Goal: Task Accomplishment & Management: Use online tool/utility

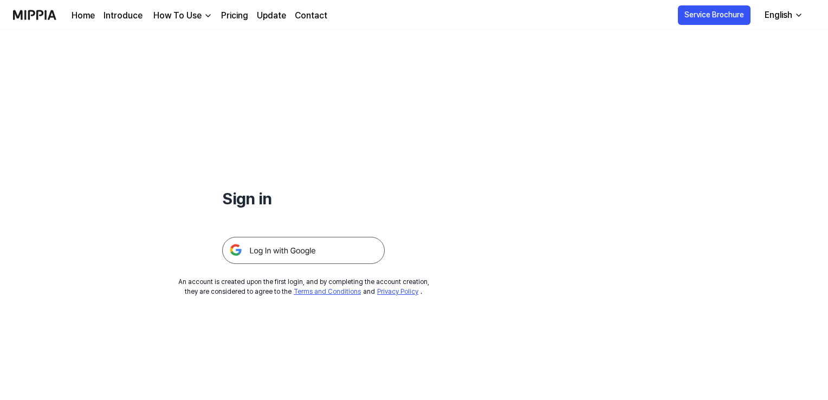
click at [280, 245] on img at bounding box center [303, 250] width 163 height 27
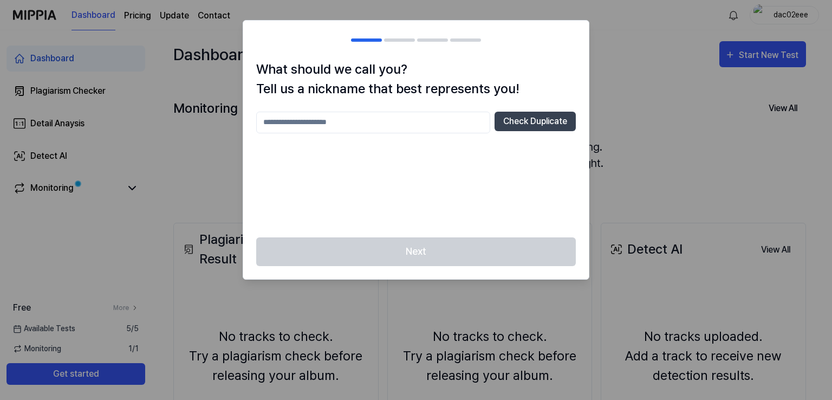
click at [394, 126] on input "text" at bounding box center [373, 123] width 234 height 22
type input "****"
click at [508, 120] on button "Check Duplicate" at bounding box center [535, 122] width 81 height 20
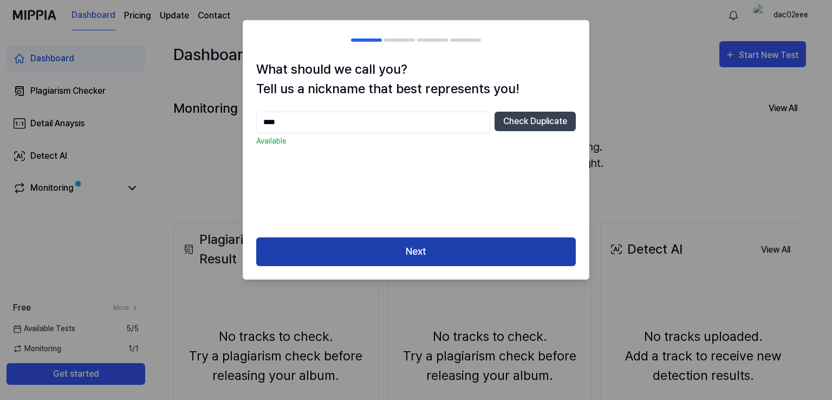
click at [446, 251] on button "Next" at bounding box center [416, 251] width 320 height 29
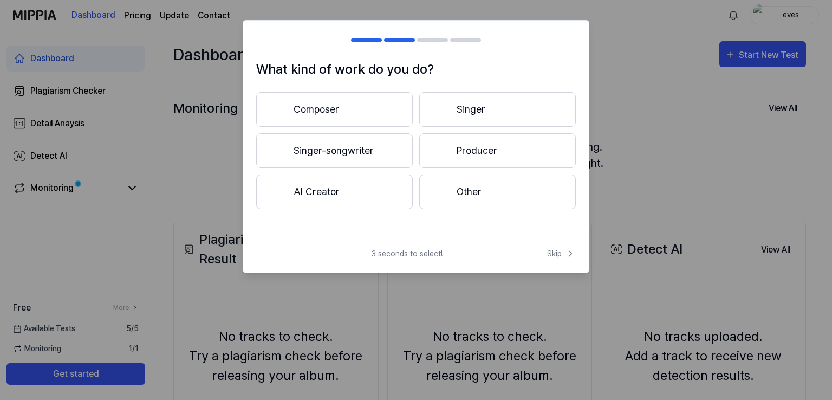
click at [475, 209] on button "Other" at bounding box center [497, 191] width 157 height 35
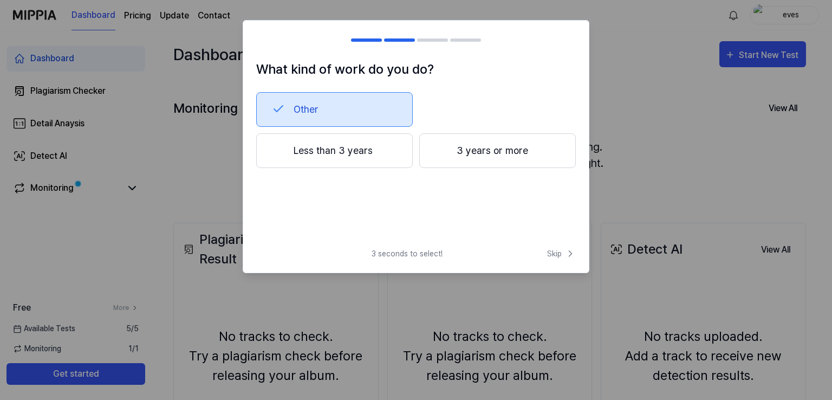
click at [362, 109] on button "Other" at bounding box center [334, 109] width 157 height 35
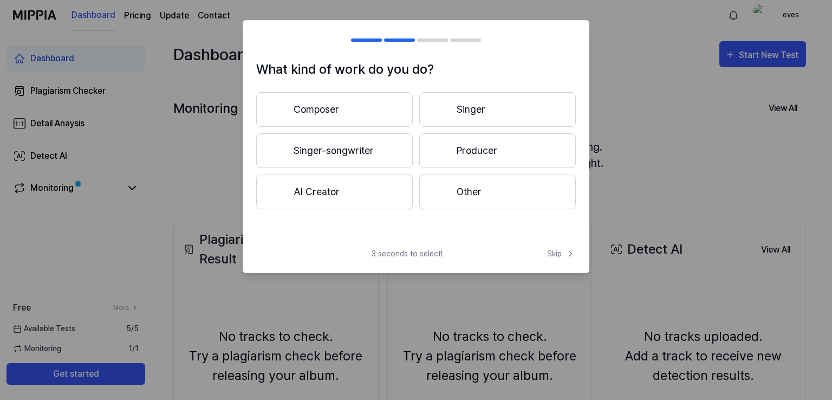
click at [460, 193] on button "Other" at bounding box center [497, 191] width 157 height 35
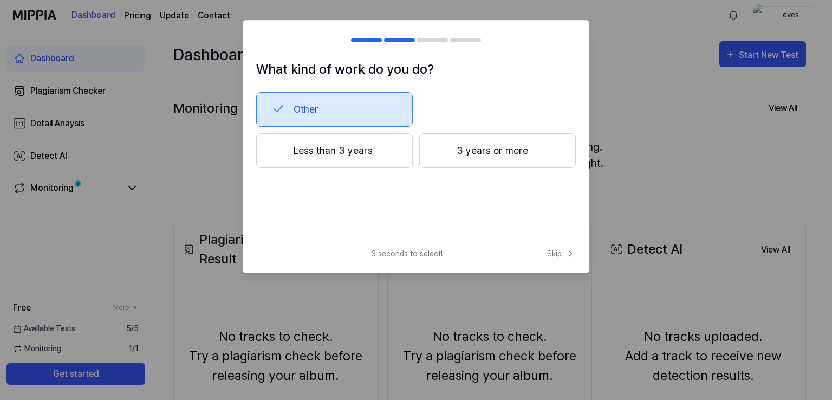
click at [361, 148] on button "Less than 3 years" at bounding box center [334, 150] width 157 height 35
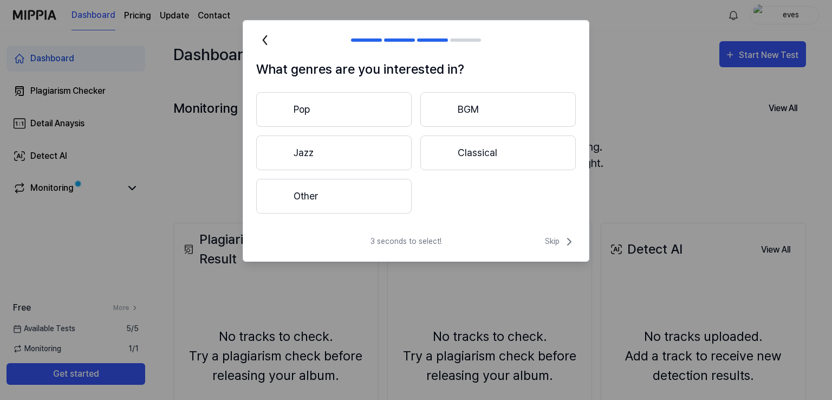
click at [364, 119] on button "Pop" at bounding box center [333, 109] width 155 height 35
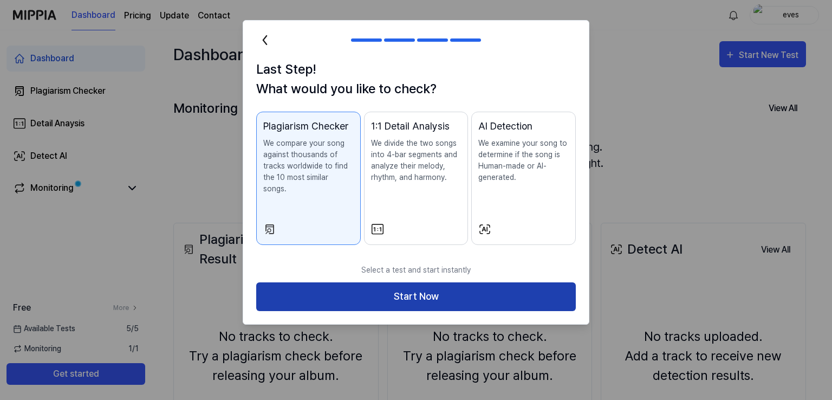
click at [431, 287] on button "Start Now" at bounding box center [416, 296] width 320 height 29
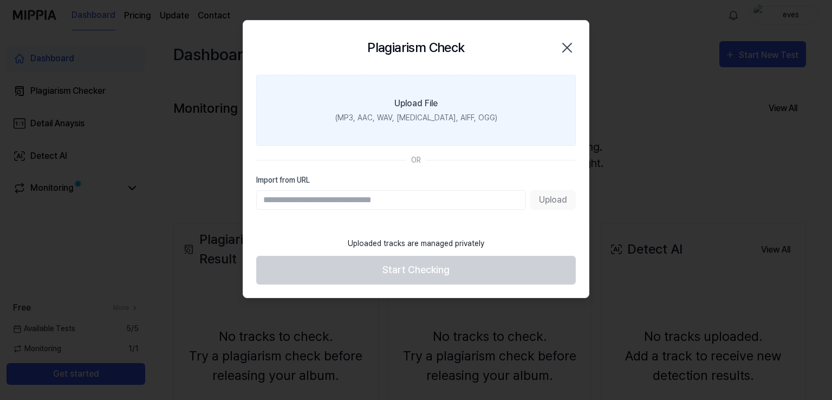
click at [392, 106] on label "Upload File (MP3, AAC, WAV, [MEDICAL_DATA], AIFF, OGG)" at bounding box center [416, 110] width 320 height 71
click at [0, 0] on input "Upload File (MP3, AAC, WAV, [MEDICAL_DATA], AIFF, OGG)" at bounding box center [0, 0] width 0 height 0
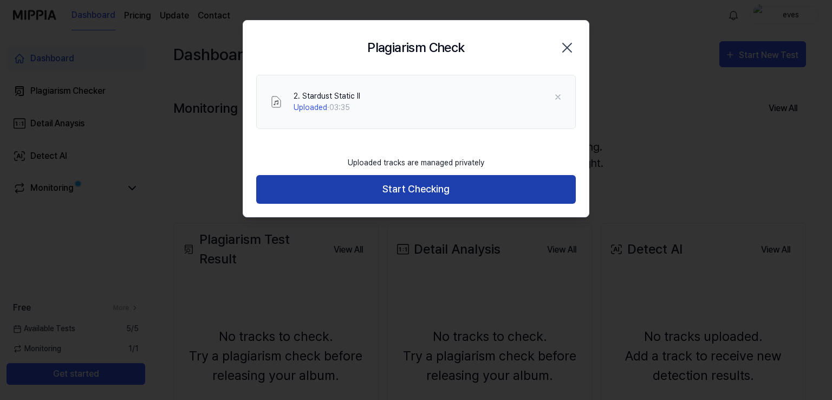
click at [407, 196] on button "Start Checking" at bounding box center [416, 189] width 320 height 29
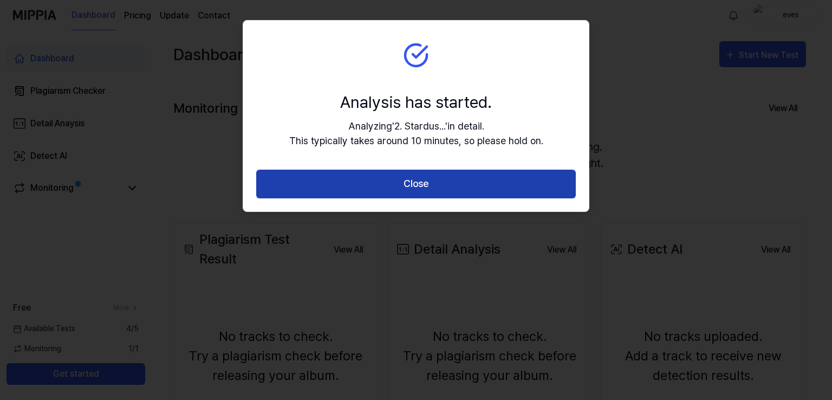
click at [407, 184] on button "Close" at bounding box center [416, 184] width 320 height 29
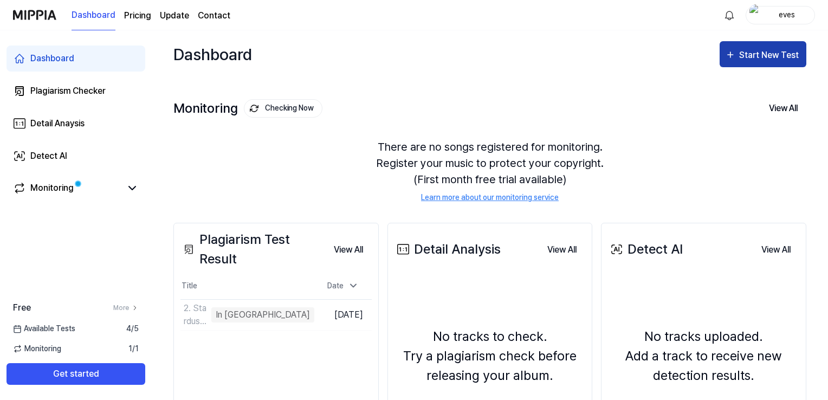
click at [763, 49] on div "Start New Test" at bounding box center [770, 55] width 62 height 14
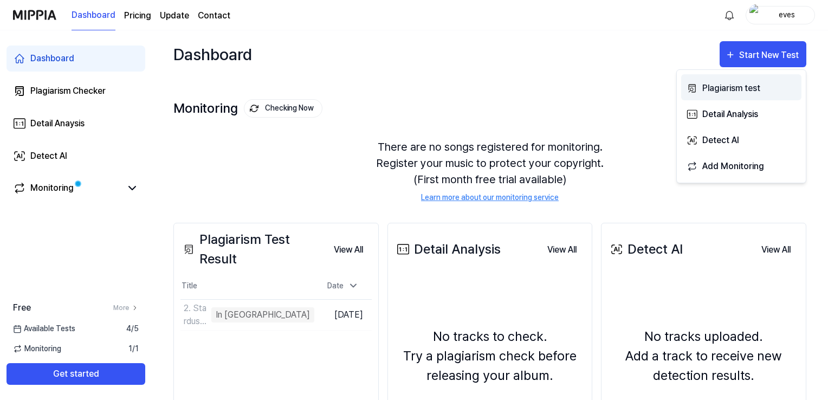
click at [726, 94] on div "Plagiarism test" at bounding box center [749, 88] width 94 height 14
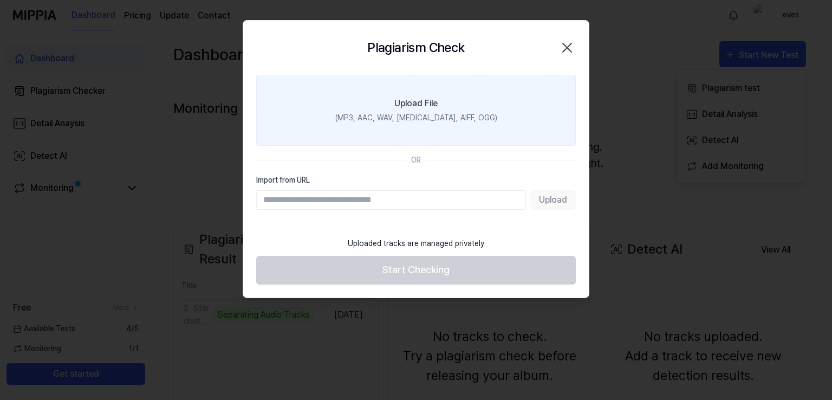
click at [392, 111] on label "Upload File (MP3, AAC, WAV, [MEDICAL_DATA], AIFF, OGG)" at bounding box center [416, 110] width 320 height 71
click at [0, 0] on input "Upload File (MP3, AAC, WAV, [MEDICAL_DATA], AIFF, OGG)" at bounding box center [0, 0] width 0 height 0
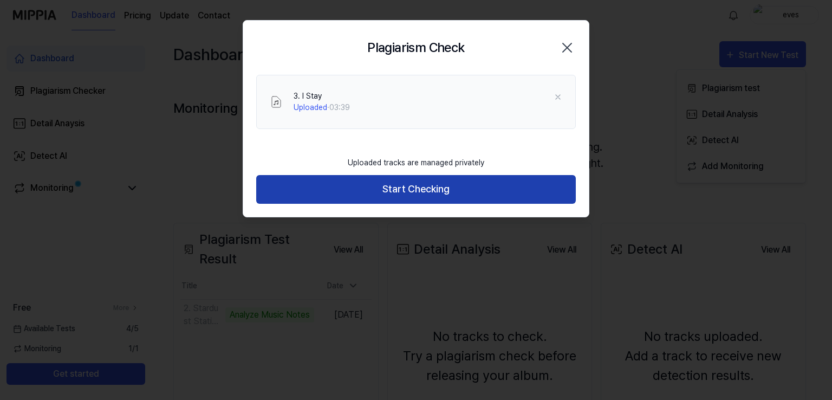
click at [405, 187] on button "Start Checking" at bounding box center [416, 189] width 320 height 29
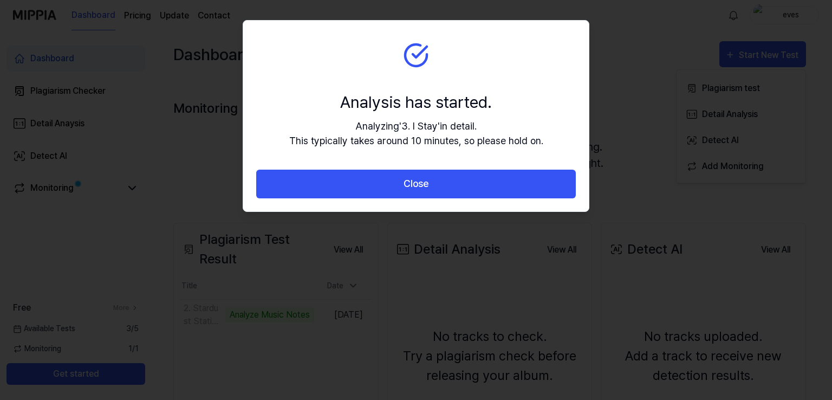
click at [405, 187] on button "Close" at bounding box center [416, 184] width 320 height 29
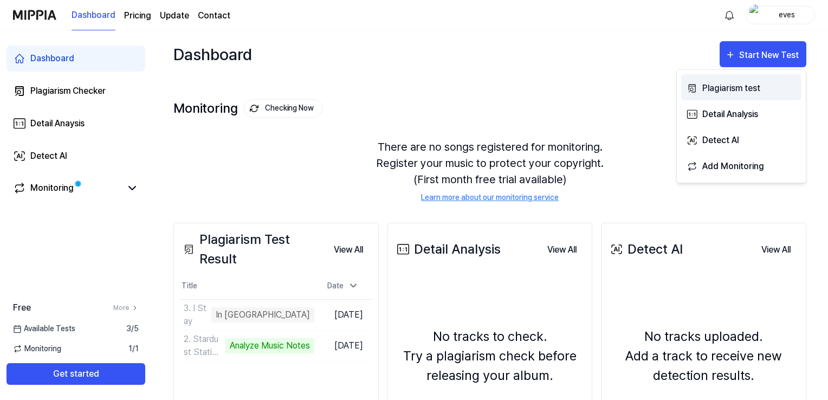
click at [738, 82] on div "Plagiarism test" at bounding box center [749, 88] width 94 height 14
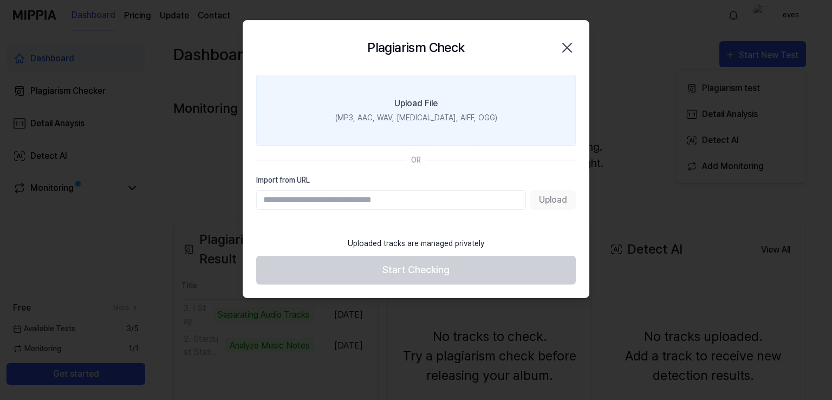
click at [396, 108] on div "Upload File" at bounding box center [415, 103] width 43 height 13
click at [0, 0] on input "Upload File (MP3, AAC, WAV, [MEDICAL_DATA], AIFF, OGG)" at bounding box center [0, 0] width 0 height 0
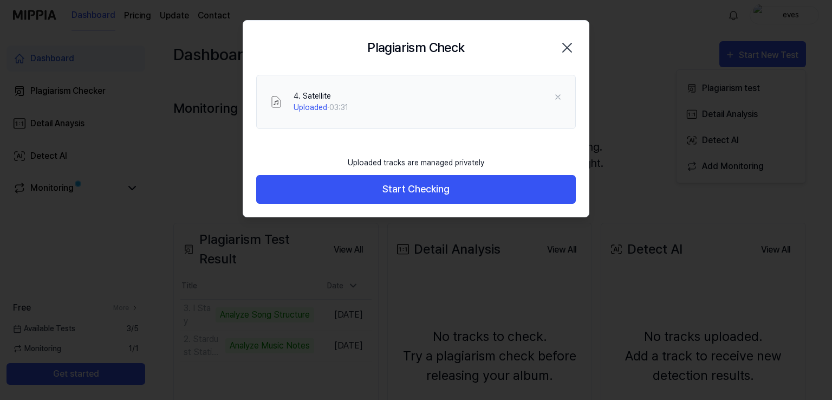
click at [329, 198] on button "Start Checking" at bounding box center [416, 189] width 320 height 29
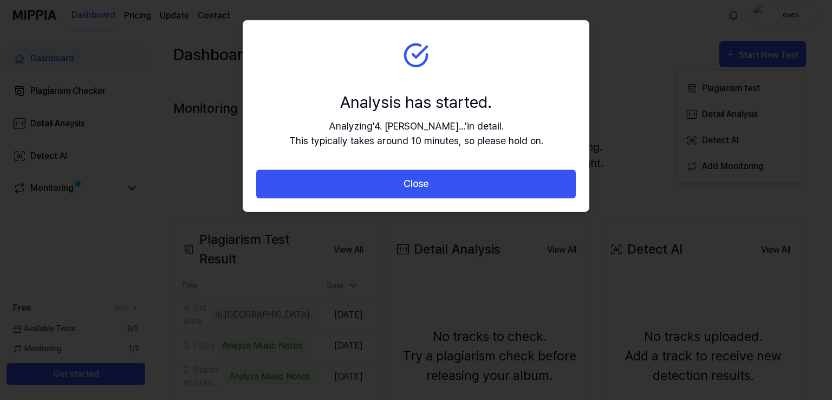
click at [329, 198] on div "Close" at bounding box center [416, 191] width 346 height 42
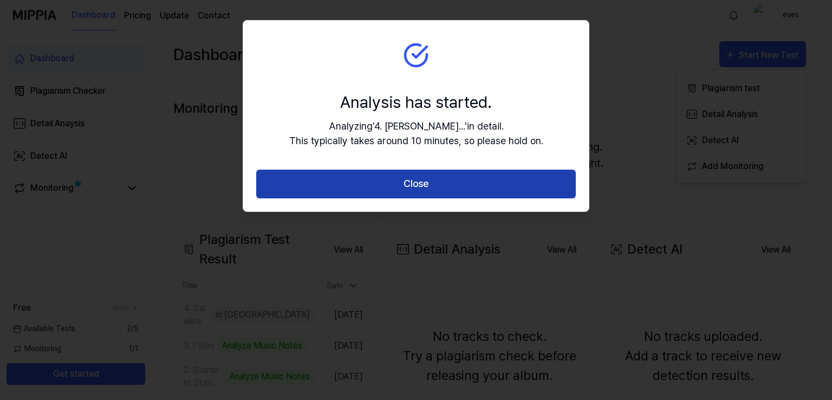
click at [347, 183] on button "Close" at bounding box center [416, 184] width 320 height 29
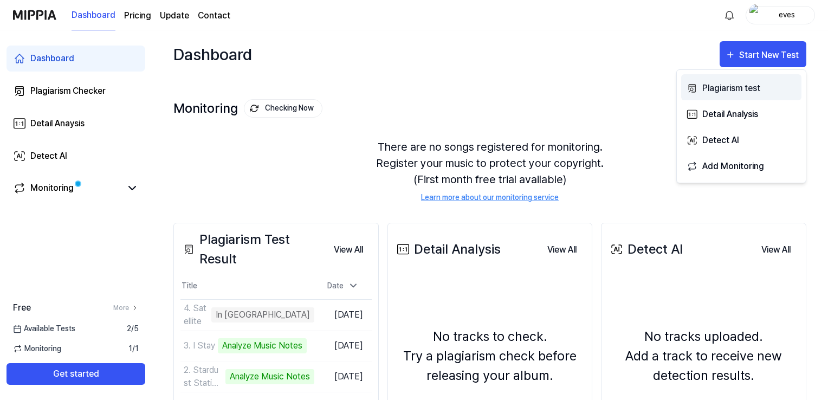
click at [719, 87] on div "Plagiarism test" at bounding box center [749, 88] width 94 height 14
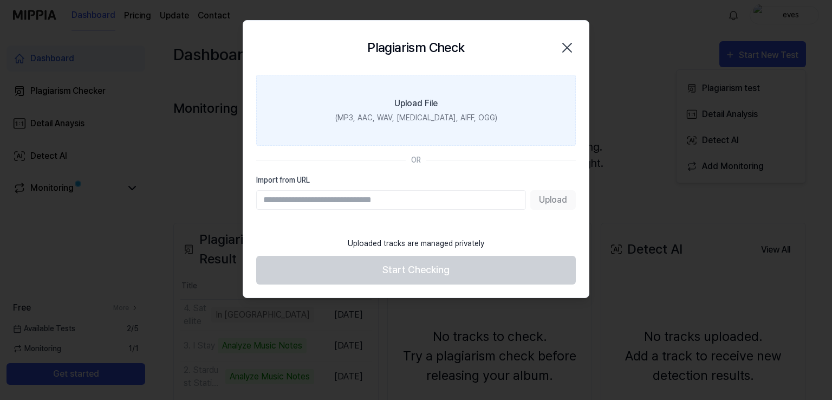
click at [379, 90] on label "Upload File (MP3, AAC, WAV, [MEDICAL_DATA], AIFF, OGG)" at bounding box center [416, 110] width 320 height 71
click at [0, 0] on input "Upload File (MP3, AAC, WAV, [MEDICAL_DATA], AIFF, OGG)" at bounding box center [0, 0] width 0 height 0
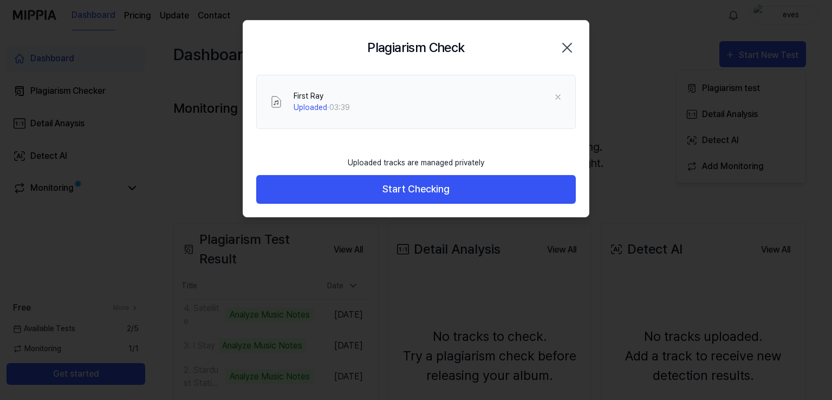
click at [326, 188] on button "Start Checking" at bounding box center [416, 189] width 320 height 29
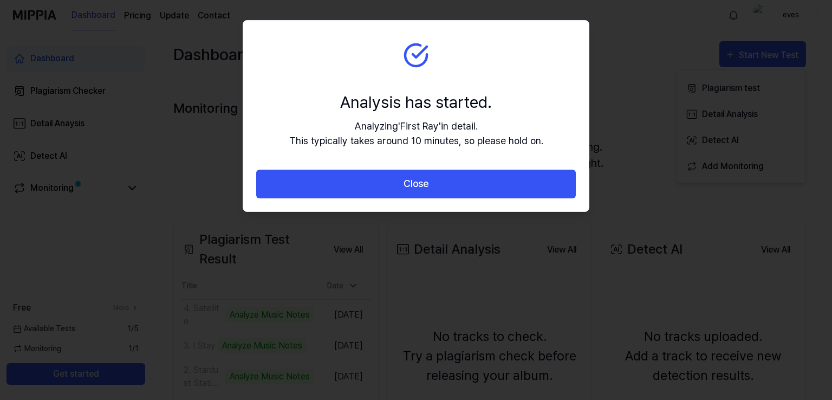
click at [326, 188] on button "Close" at bounding box center [416, 184] width 320 height 29
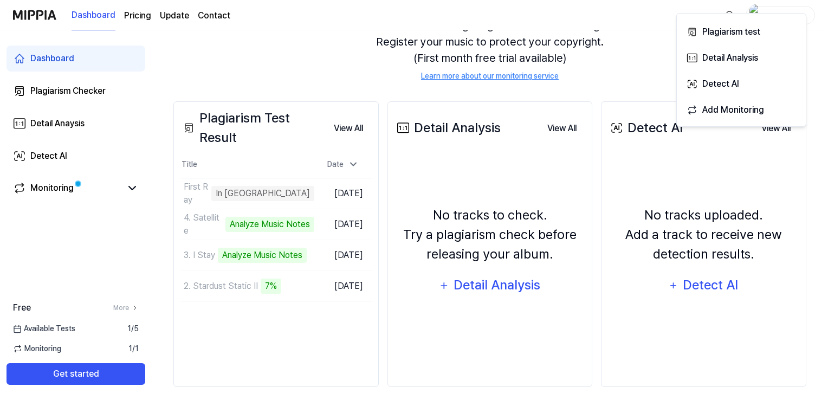
scroll to position [130, 0]
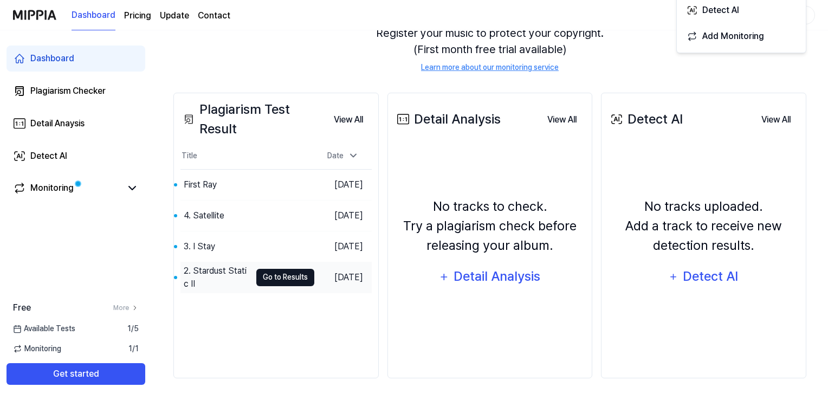
click at [269, 277] on button "Go to Results" at bounding box center [285, 277] width 58 height 17
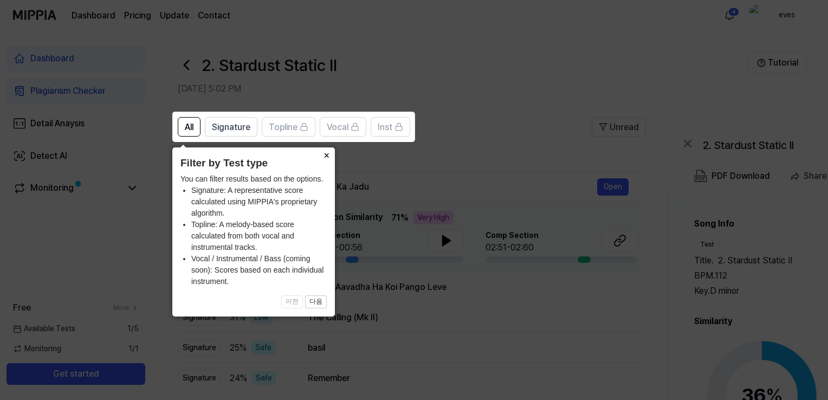
click at [324, 153] on button "×" at bounding box center [325, 154] width 17 height 15
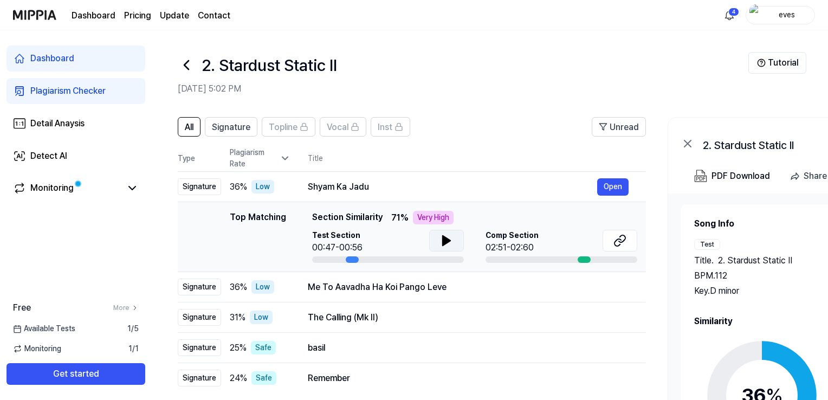
click at [449, 249] on button at bounding box center [446, 241] width 35 height 22
click at [444, 238] on icon at bounding box center [444, 240] width 2 height 9
click at [621, 245] on icon at bounding box center [619, 240] width 13 height 13
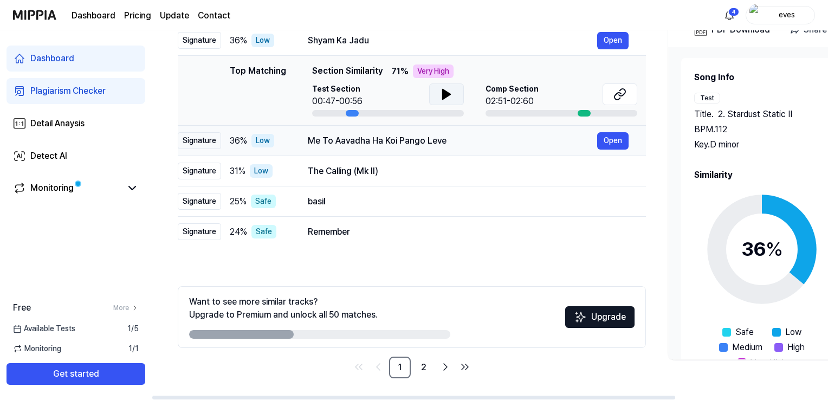
click at [321, 142] on div "Me To Aavadha Ha Koi Pango Leve" at bounding box center [452, 140] width 289 height 13
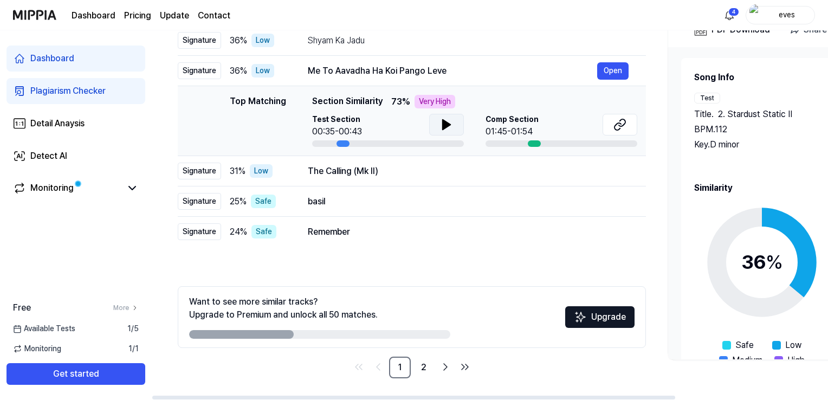
click at [445, 124] on icon at bounding box center [447, 125] width 8 height 10
click at [445, 124] on icon at bounding box center [446, 124] width 13 height 13
click at [609, 124] on button at bounding box center [619, 125] width 35 height 22
click at [353, 176] on div "The Calling (Mk II)" at bounding box center [452, 171] width 289 height 13
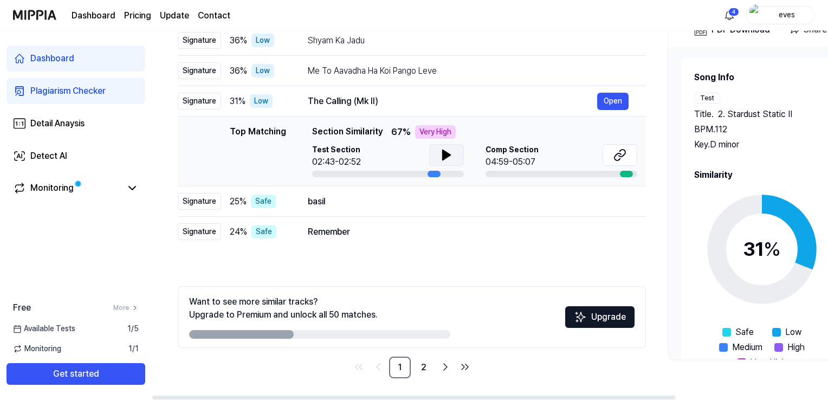
click at [440, 157] on icon at bounding box center [446, 154] width 13 height 13
click at [616, 154] on icon at bounding box center [617, 156] width 7 height 7
click at [335, 197] on div "basil" at bounding box center [452, 201] width 289 height 13
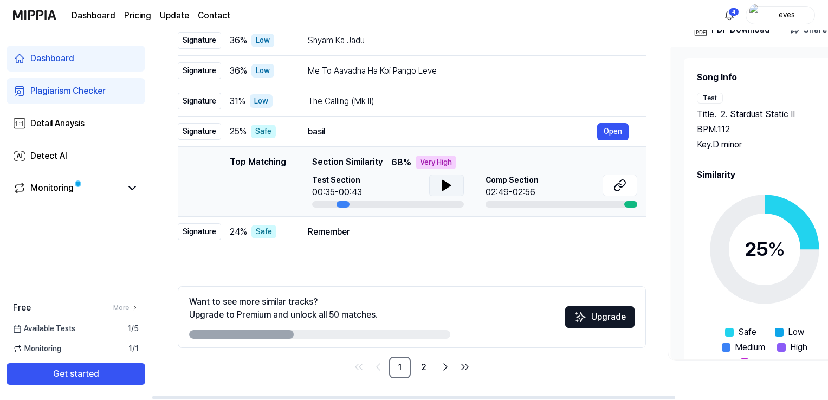
click at [443, 184] on icon at bounding box center [447, 185] width 8 height 10
click at [443, 184] on icon at bounding box center [444, 185] width 2 height 9
click at [617, 186] on icon at bounding box center [619, 185] width 13 height 13
click at [334, 236] on div "Remember" at bounding box center [452, 231] width 289 height 13
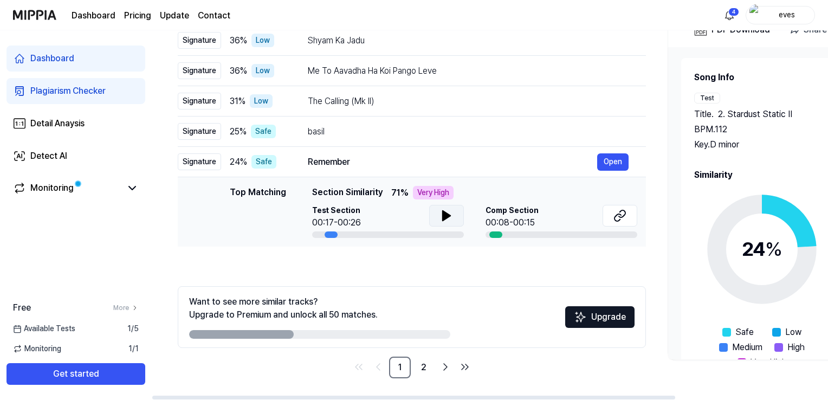
click at [441, 222] on button at bounding box center [446, 216] width 35 height 22
click at [620, 219] on icon at bounding box center [617, 217] width 7 height 7
click at [425, 367] on link "2" at bounding box center [424, 367] width 22 height 22
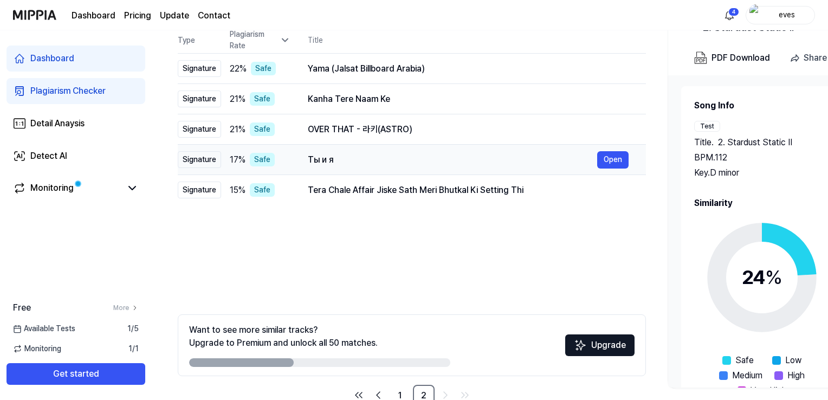
scroll to position [92, 0]
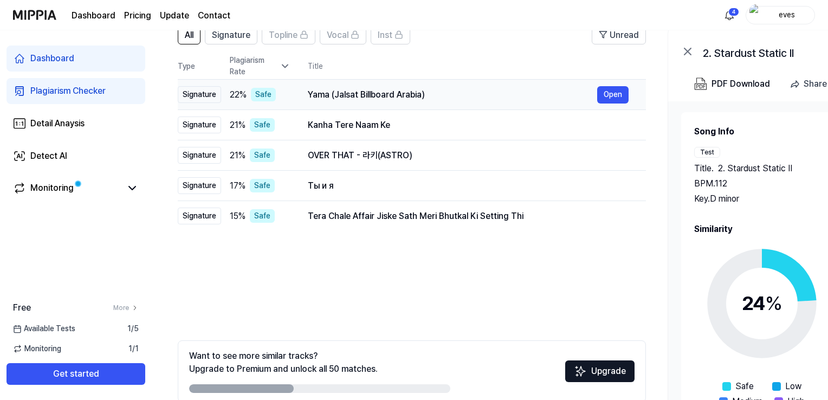
click at [342, 90] on div "Yama (Jalsat Billboard Arabia)" at bounding box center [452, 94] width 289 height 13
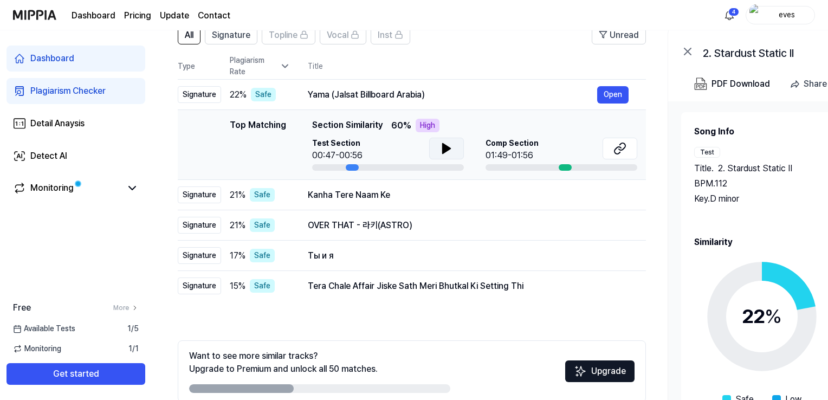
click at [438, 148] on button at bounding box center [446, 149] width 35 height 22
click at [619, 144] on icon at bounding box center [622, 146] width 7 height 7
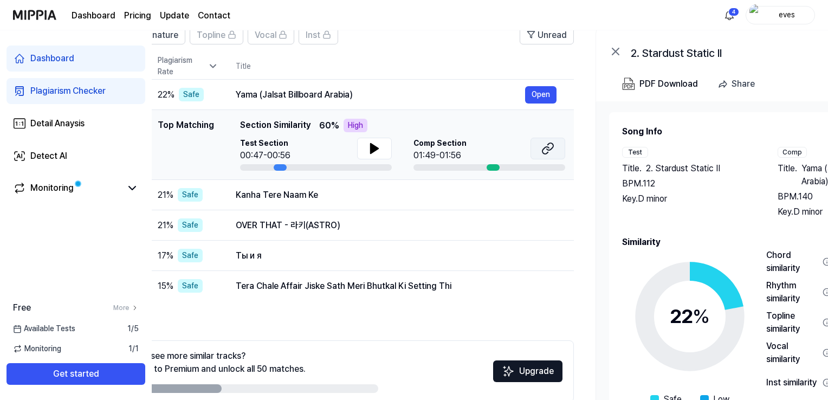
scroll to position [0, 0]
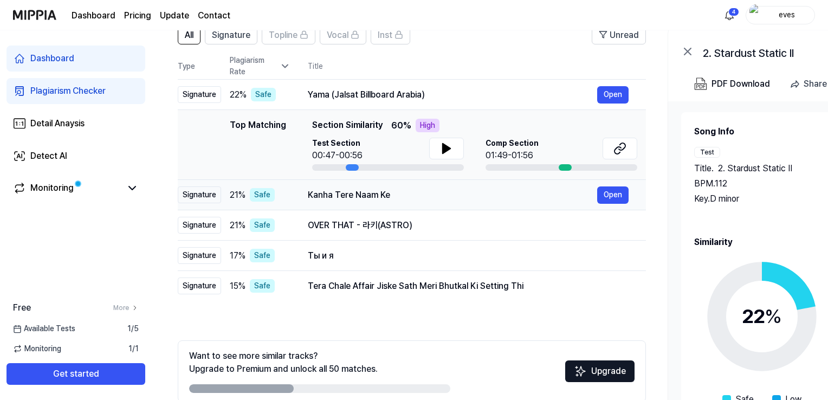
click at [356, 193] on div "Kanha Tere Naam Ke" at bounding box center [452, 195] width 289 height 13
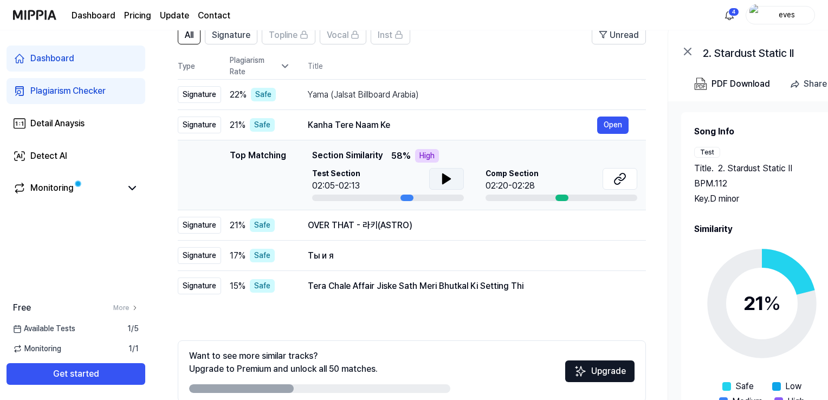
click at [453, 173] on button at bounding box center [446, 179] width 35 height 22
click at [634, 180] on button at bounding box center [619, 179] width 35 height 22
click at [322, 226] on div "OVER THAT - 라키(ASTRO)" at bounding box center [452, 225] width 289 height 13
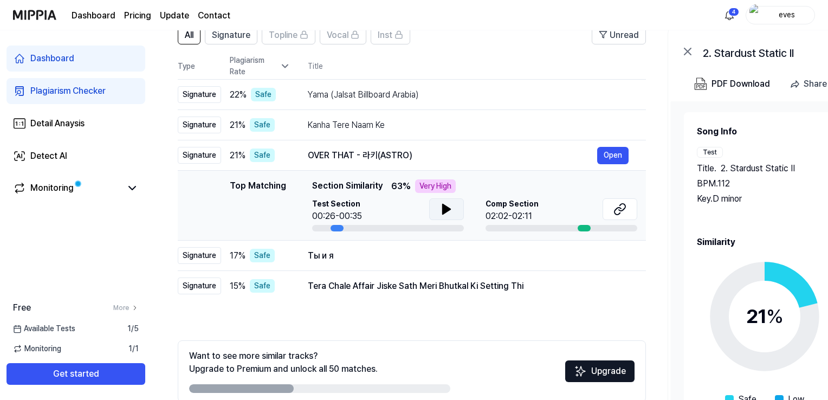
click at [455, 205] on button at bounding box center [446, 209] width 35 height 22
click at [610, 211] on button at bounding box center [619, 209] width 35 height 22
click at [340, 254] on div "Ты и я" at bounding box center [452, 255] width 289 height 13
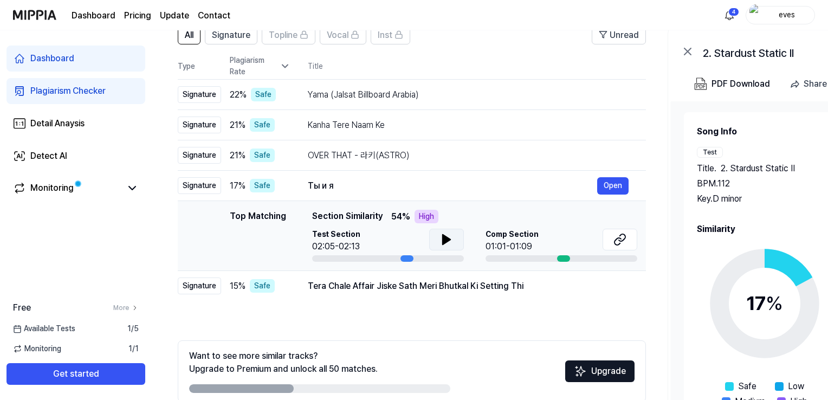
click at [453, 236] on button at bounding box center [446, 240] width 35 height 22
click at [612, 249] on button at bounding box center [619, 240] width 35 height 22
click at [366, 287] on div "Tera Chale Affair Jiske Sath Meri Bhutkal Ki Setting Thi" at bounding box center [452, 286] width 289 height 13
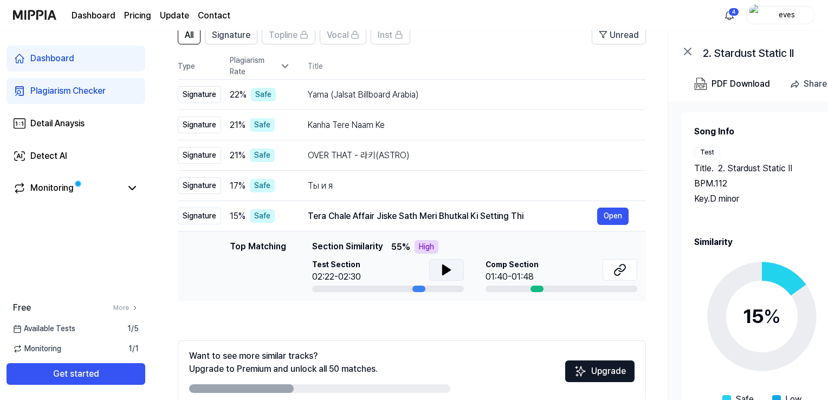
click at [444, 274] on icon at bounding box center [446, 269] width 13 height 13
click at [443, 274] on icon at bounding box center [444, 269] width 2 height 9
click at [620, 265] on icon at bounding box center [622, 267] width 7 height 7
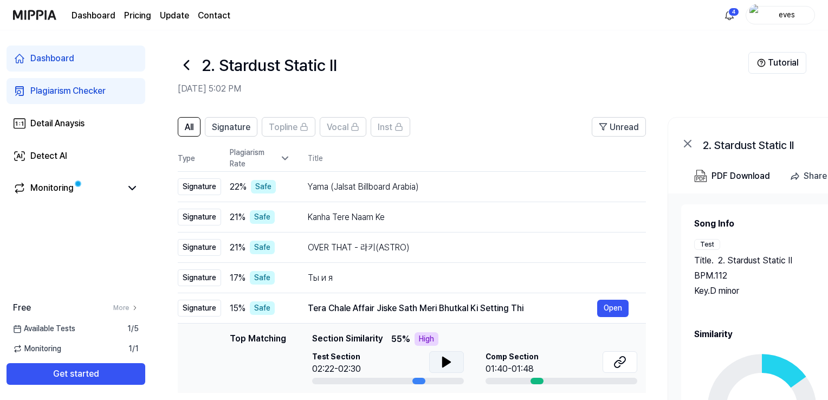
click at [23, 8] on img at bounding box center [34, 15] width 43 height 30
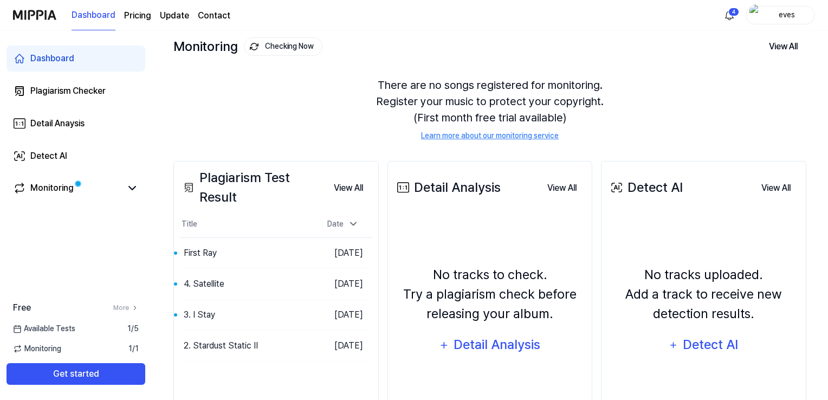
scroll to position [108, 0]
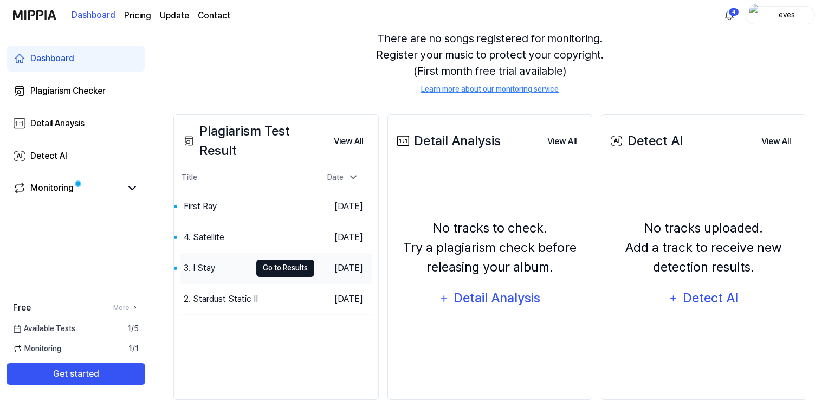
click at [268, 266] on button "Go to Results" at bounding box center [285, 267] width 58 height 17
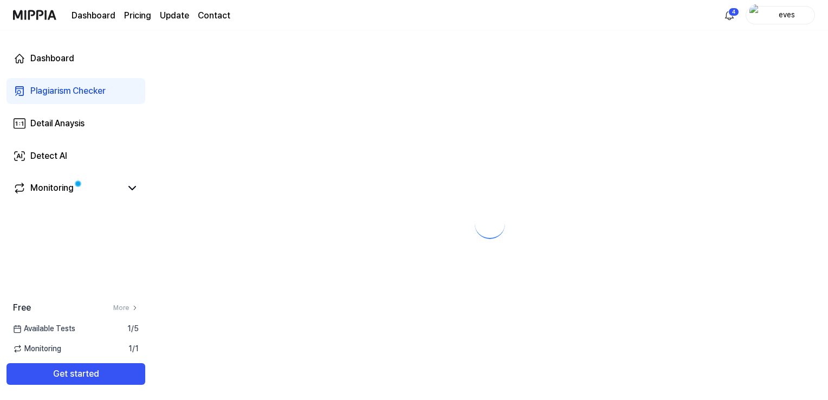
scroll to position [0, 0]
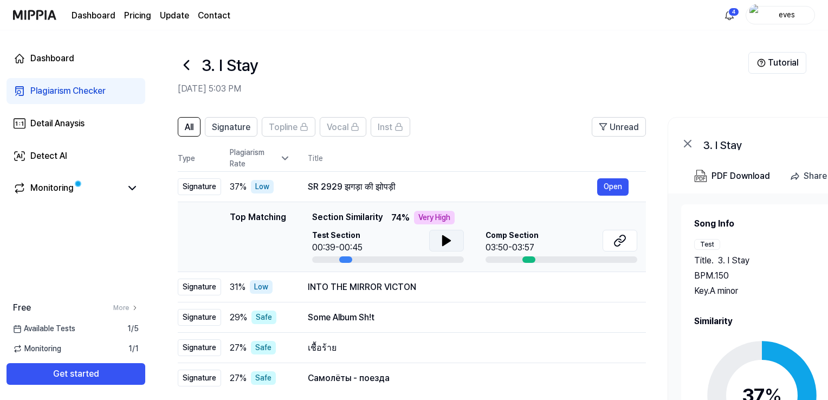
click at [451, 235] on icon at bounding box center [446, 240] width 13 height 13
click at [579, 241] on div "Comp Section 03:50-03:57" at bounding box center [561, 242] width 152 height 24
click at [612, 242] on button at bounding box center [619, 241] width 35 height 22
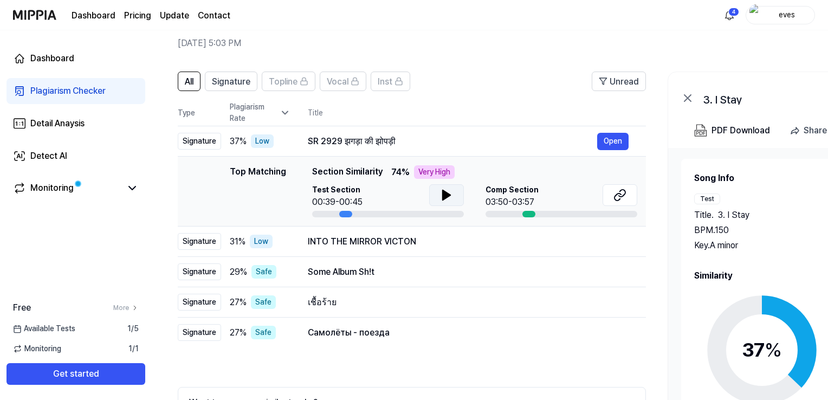
scroll to position [108, 0]
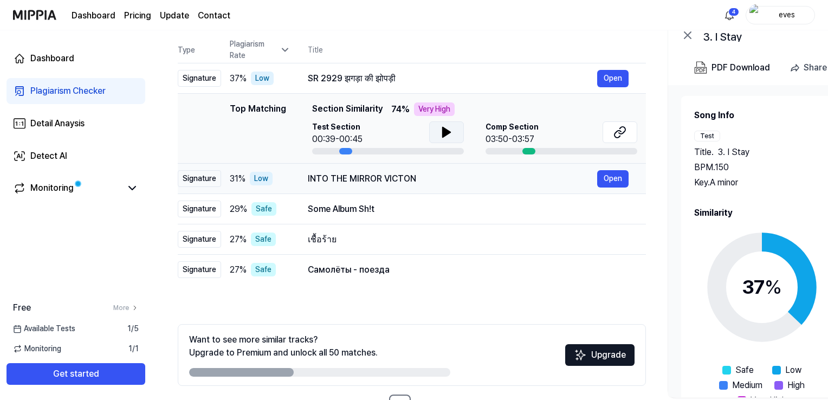
click at [397, 183] on div "INTO THE MIRROR VICTON" at bounding box center [452, 178] width 289 height 13
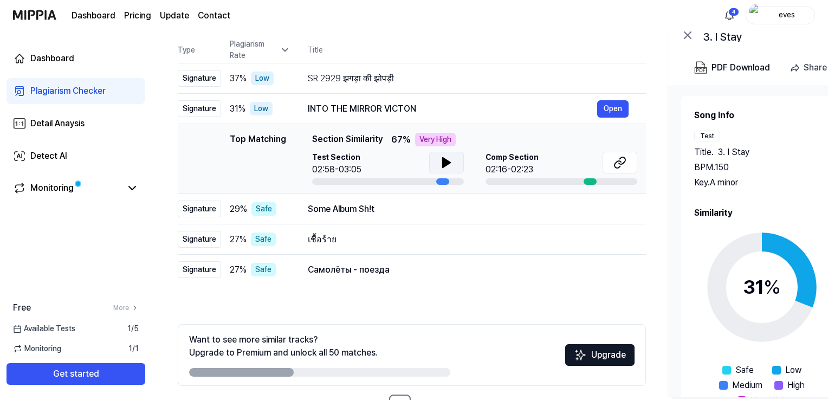
click at [443, 167] on icon at bounding box center [447, 163] width 8 height 10
click at [442, 167] on icon at bounding box center [446, 162] width 13 height 13
click at [607, 170] on button at bounding box center [619, 163] width 35 height 22
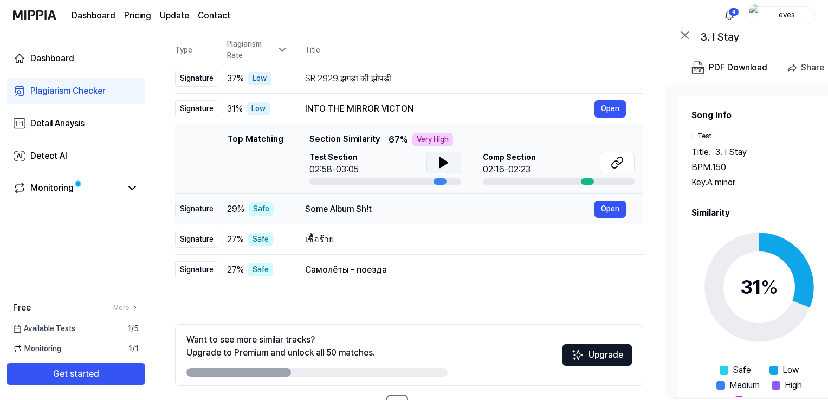
scroll to position [0, 2]
click at [410, 217] on div "Some Album Sh!t Open" at bounding box center [466, 208] width 321 height 17
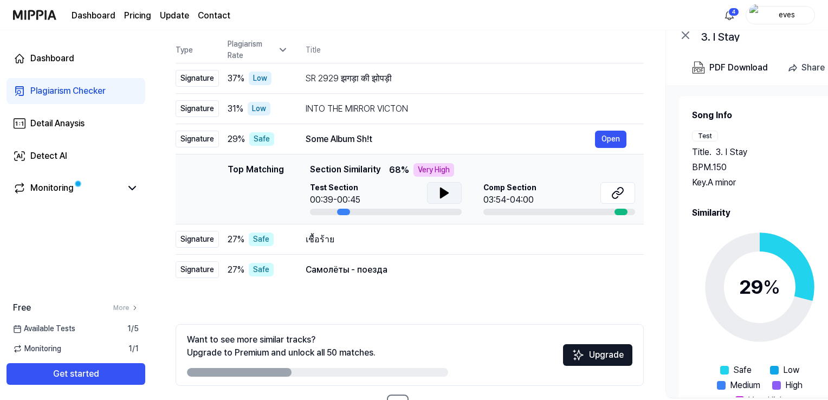
click at [442, 200] on button at bounding box center [444, 193] width 35 height 22
click at [613, 198] on icon at bounding box center [617, 192] width 13 height 13
click at [346, 241] on div "เชื้อร้าย" at bounding box center [450, 239] width 289 height 13
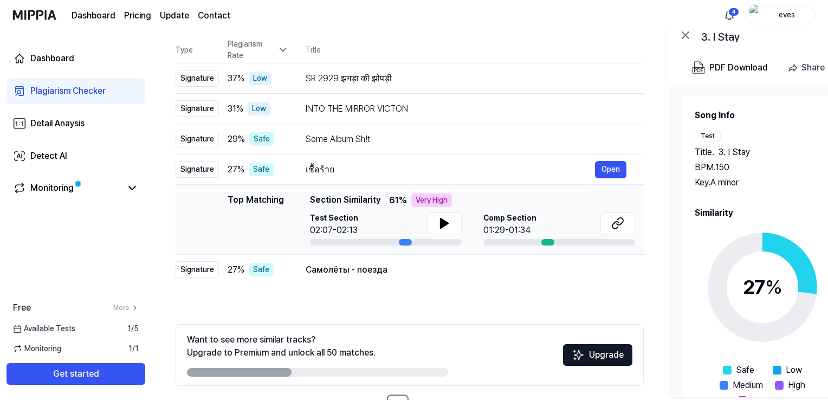
click at [446, 211] on div "Top Matching Section Similarity 61 % Very High Test Section 02:07-02:13 Comp Se…" at bounding box center [472, 219] width 325 height 52
click at [446, 217] on icon at bounding box center [444, 223] width 13 height 13
click at [445, 221] on icon at bounding box center [446, 223] width 2 height 9
click at [609, 218] on button at bounding box center [617, 223] width 35 height 22
click at [333, 268] on div "Самолёты - поезда" at bounding box center [450, 269] width 289 height 13
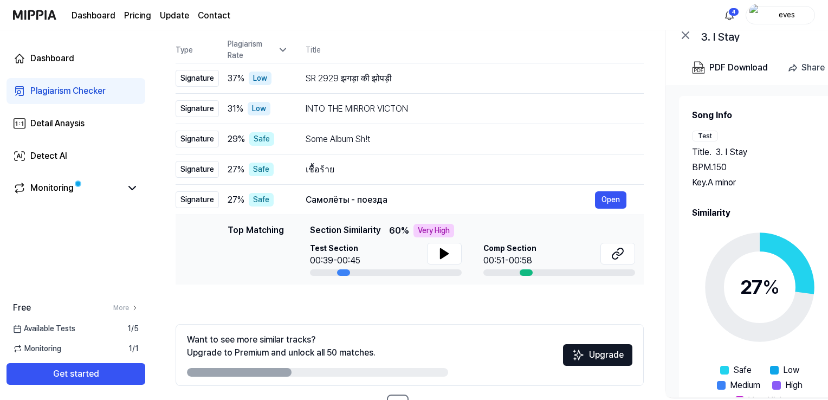
click at [435, 251] on button at bounding box center [444, 254] width 35 height 22
click at [628, 252] on button at bounding box center [617, 254] width 35 height 22
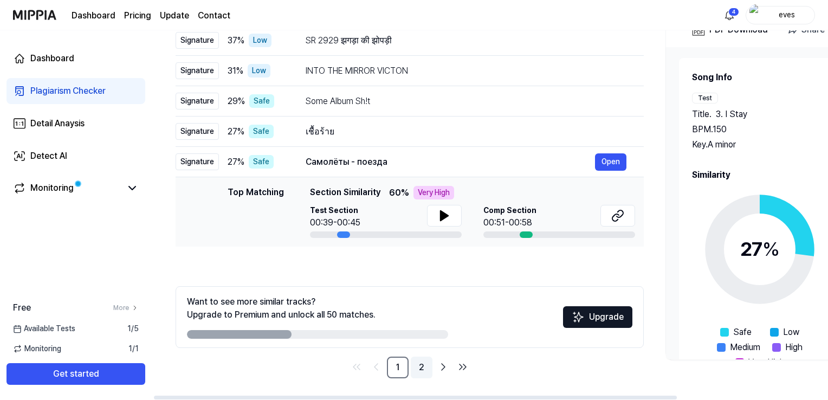
click at [418, 370] on link "2" at bounding box center [422, 367] width 22 height 22
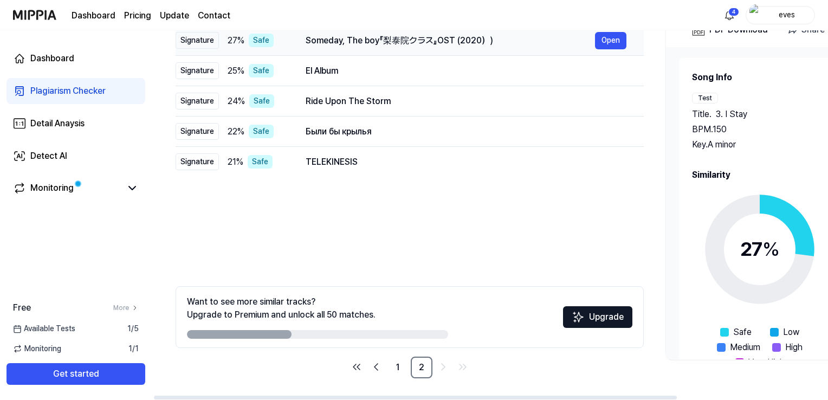
click at [343, 32] on div "Someday, The boy『梨泰院クラス』OST (2020）) Open" at bounding box center [466, 40] width 321 height 17
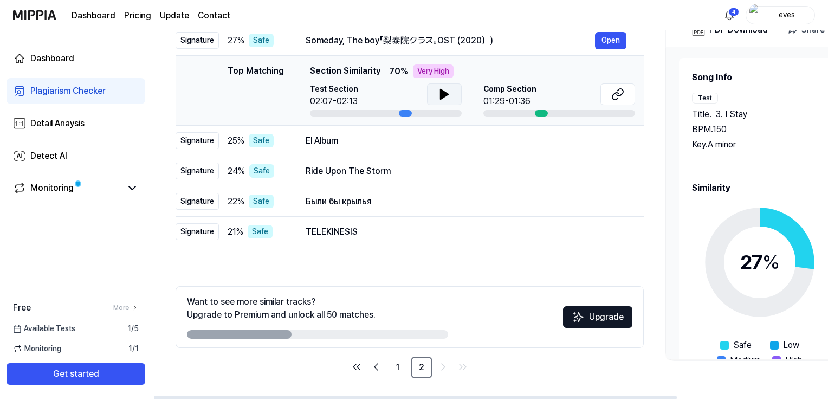
click at [446, 102] on button at bounding box center [444, 94] width 35 height 22
click at [613, 100] on icon at bounding box center [617, 94] width 13 height 13
click at [365, 141] on div "El Album" at bounding box center [450, 140] width 289 height 13
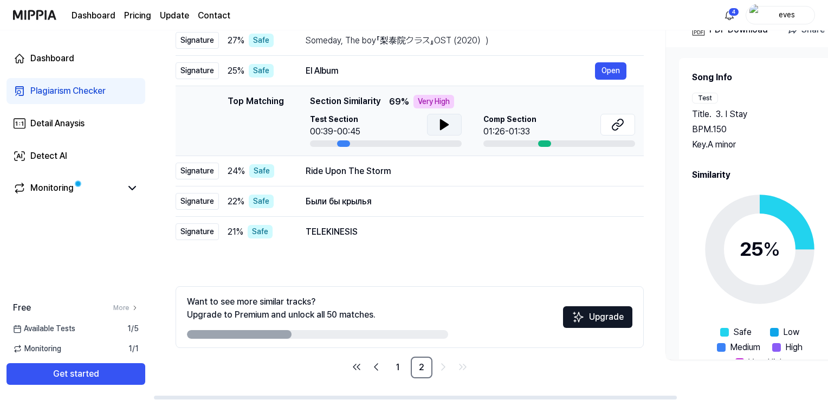
click at [433, 120] on button at bounding box center [444, 125] width 35 height 22
click at [609, 124] on button at bounding box center [617, 125] width 35 height 22
click at [358, 174] on div "Ride Upon The Storm" at bounding box center [450, 171] width 289 height 13
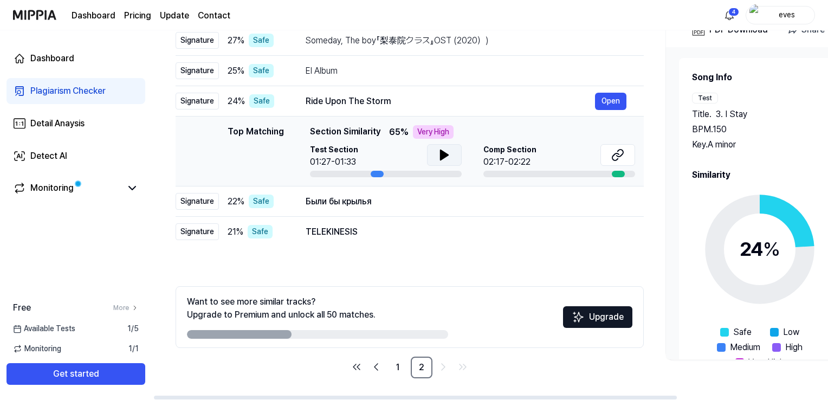
click at [450, 159] on icon at bounding box center [444, 154] width 13 height 13
click at [612, 158] on icon at bounding box center [615, 156] width 7 height 7
click at [329, 200] on div "Были бы крылья" at bounding box center [450, 201] width 289 height 13
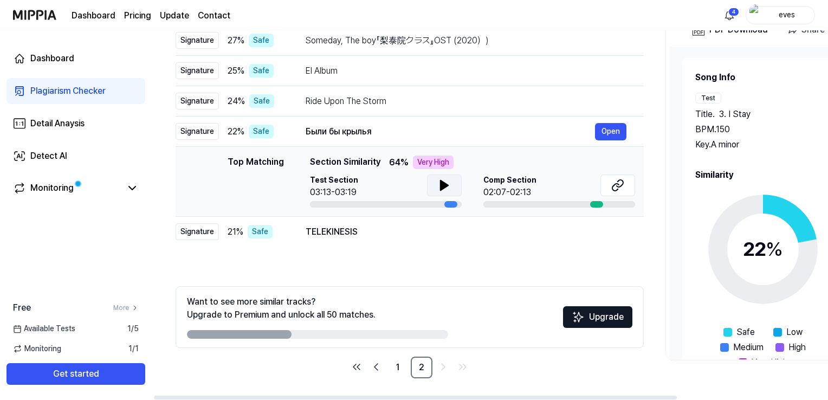
click at [444, 180] on icon at bounding box center [444, 185] width 13 height 13
click at [615, 185] on icon at bounding box center [617, 185] width 13 height 13
click at [343, 239] on div "TELEKINESIS Open" at bounding box center [466, 231] width 321 height 17
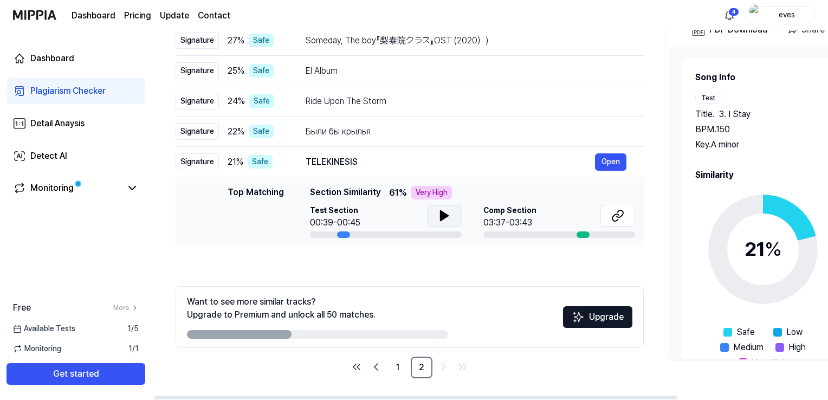
click at [442, 216] on icon at bounding box center [444, 216] width 8 height 10
click at [443, 215] on icon at bounding box center [444, 215] width 13 height 13
click at [620, 213] on icon at bounding box center [617, 215] width 13 height 13
click at [387, 233] on div at bounding box center [386, 234] width 152 height 7
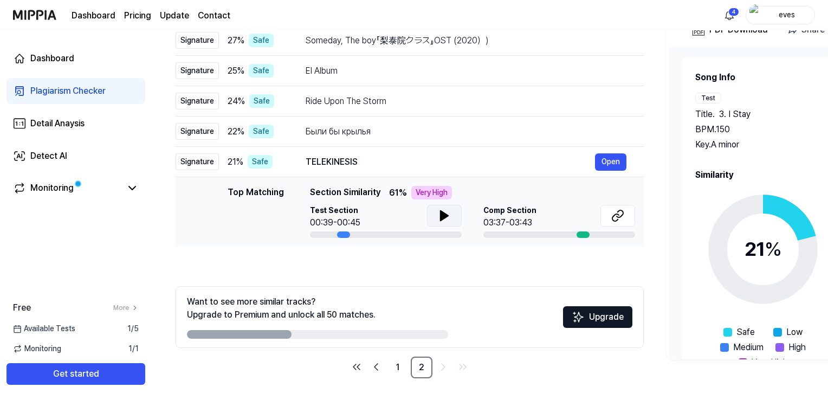
click at [36, 9] on img at bounding box center [34, 15] width 43 height 30
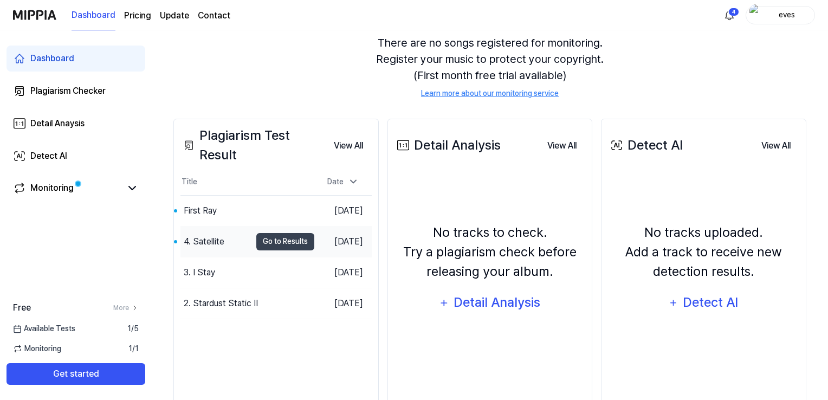
scroll to position [108, 0]
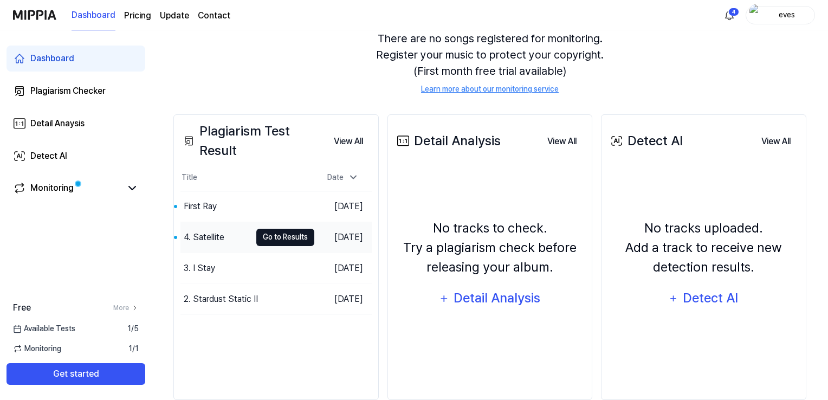
click at [264, 229] on button "Go to Results" at bounding box center [285, 237] width 58 height 17
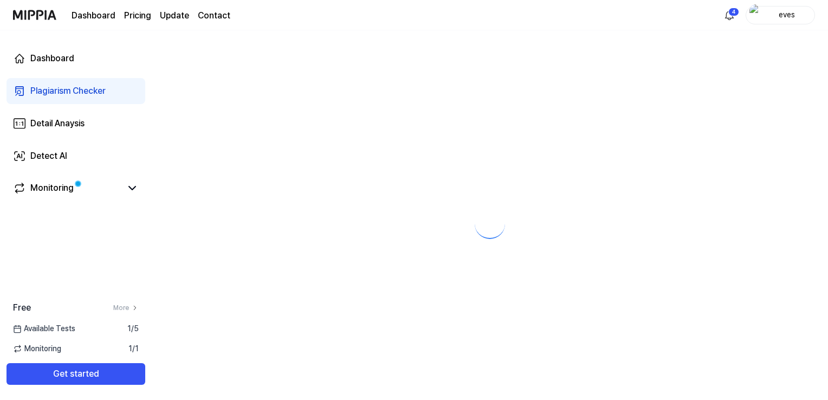
scroll to position [0, 0]
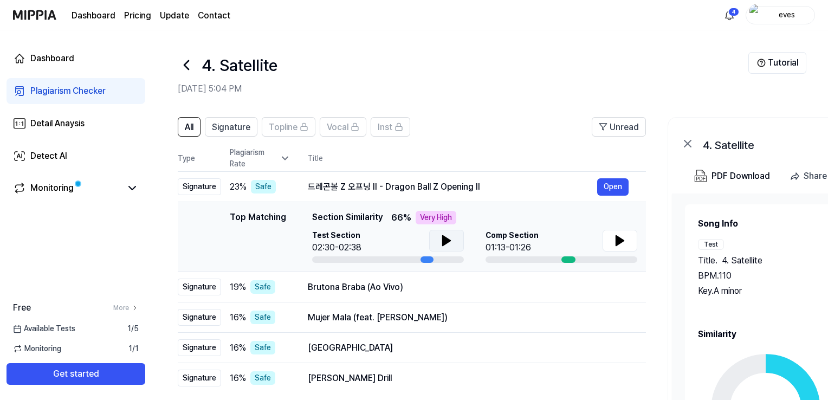
click at [434, 241] on button at bounding box center [446, 241] width 35 height 22
click at [447, 243] on icon at bounding box center [448, 240] width 2 height 9
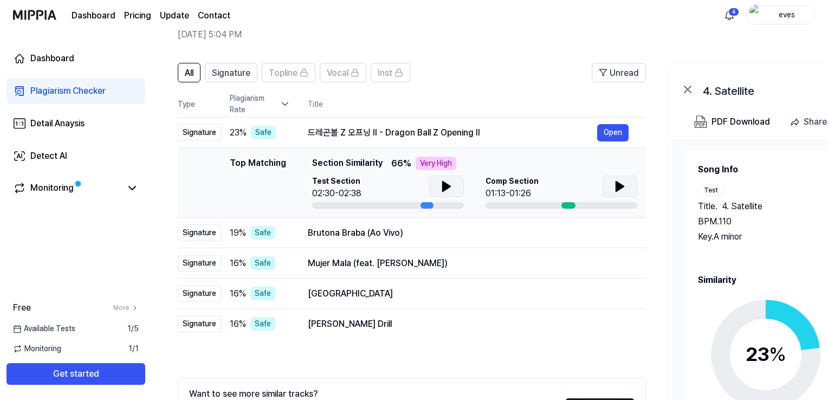
click at [621, 186] on icon at bounding box center [620, 186] width 8 height 10
click at [355, 241] on td "[PERSON_NAME] (Ao Vivo) Open" at bounding box center [467, 233] width 355 height 30
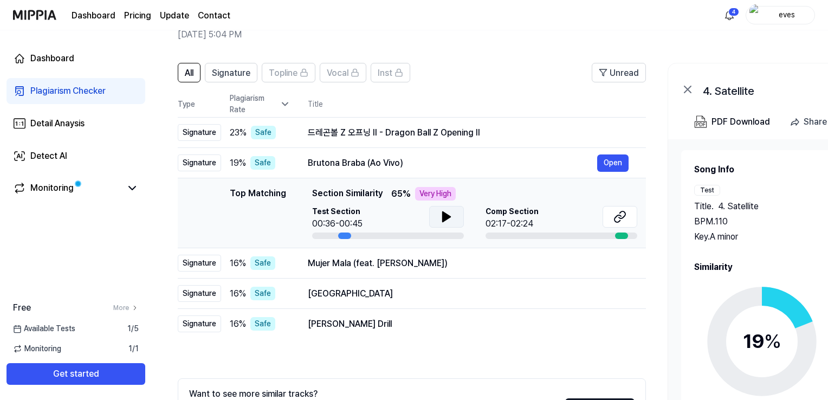
click at [438, 219] on button at bounding box center [446, 217] width 35 height 22
click at [440, 219] on icon at bounding box center [446, 216] width 13 height 13
click at [436, 166] on div "Brutona Braba (Ao Vivo)" at bounding box center [452, 163] width 289 height 13
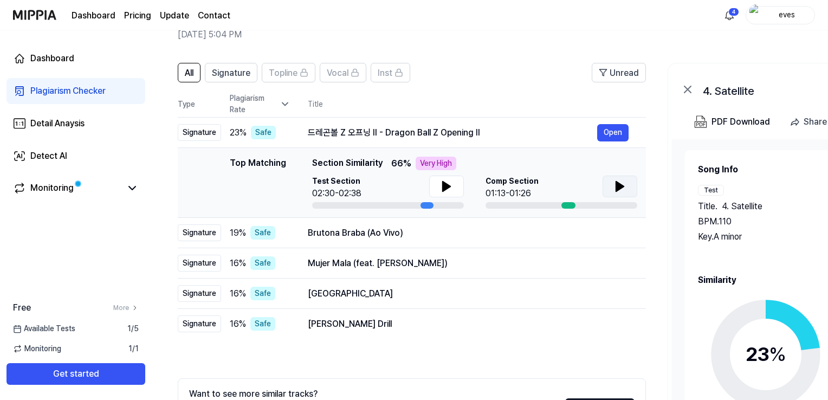
click at [618, 183] on icon at bounding box center [620, 186] width 8 height 10
click at [481, 238] on div "Brutona Braba (Ao Vivo)" at bounding box center [452, 232] width 289 height 13
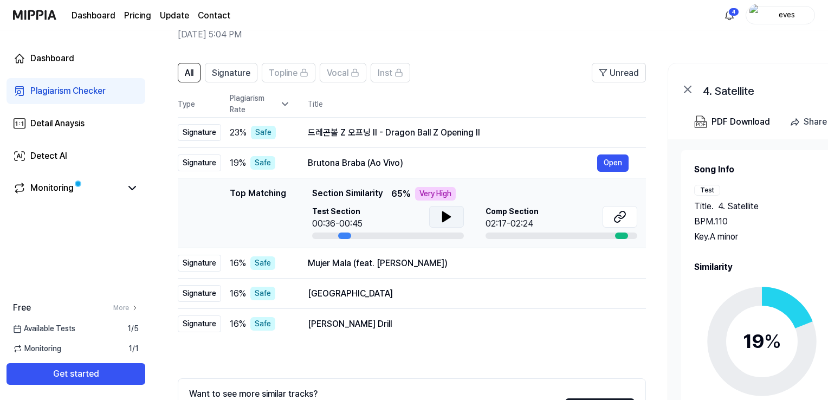
click at [457, 212] on button at bounding box center [446, 217] width 35 height 22
click at [607, 216] on button at bounding box center [619, 217] width 35 height 22
click at [349, 267] on div "Mujer Mala (feat. [PERSON_NAME])" at bounding box center [452, 263] width 289 height 13
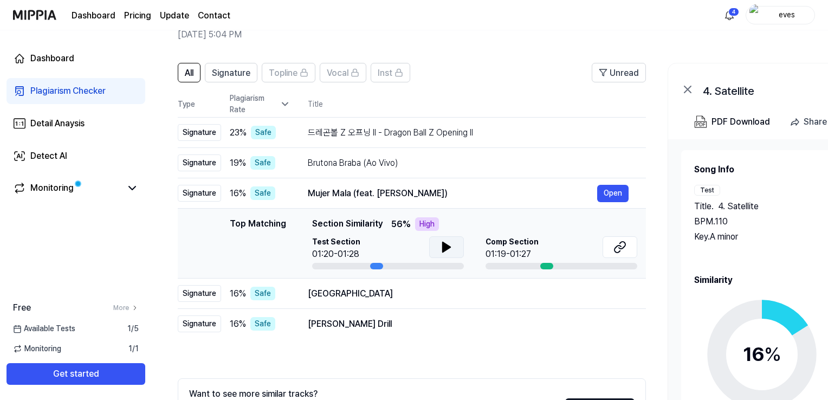
click at [446, 246] on icon at bounding box center [447, 247] width 8 height 10
click at [447, 246] on icon at bounding box center [448, 247] width 2 height 9
click at [612, 254] on button at bounding box center [619, 247] width 35 height 22
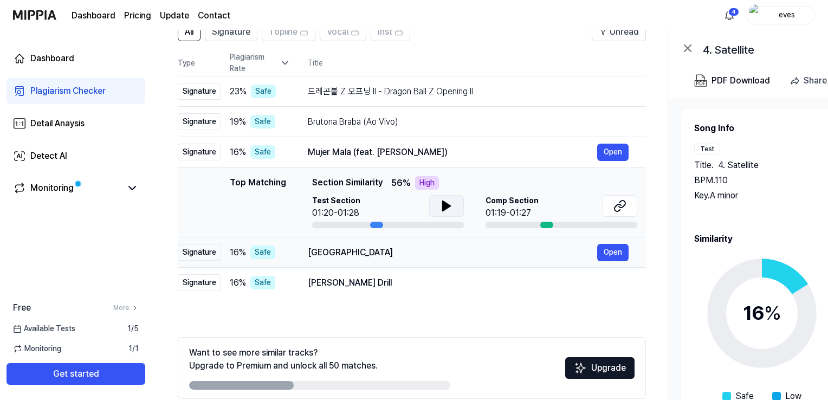
scroll to position [108, 0]
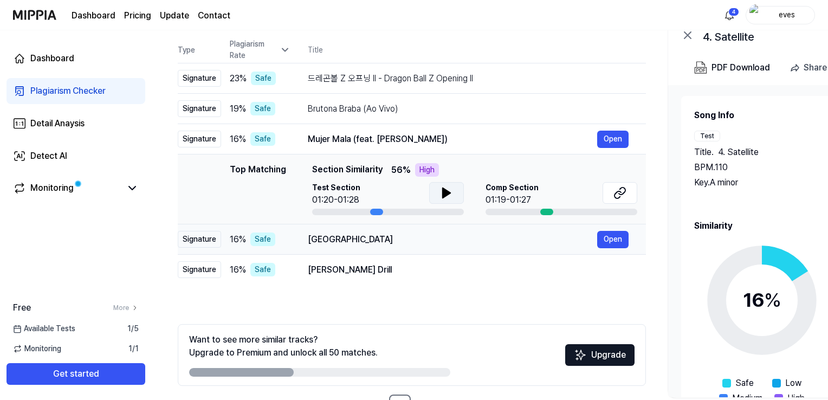
click at [355, 239] on div "[GEOGRAPHIC_DATA]" at bounding box center [452, 239] width 289 height 13
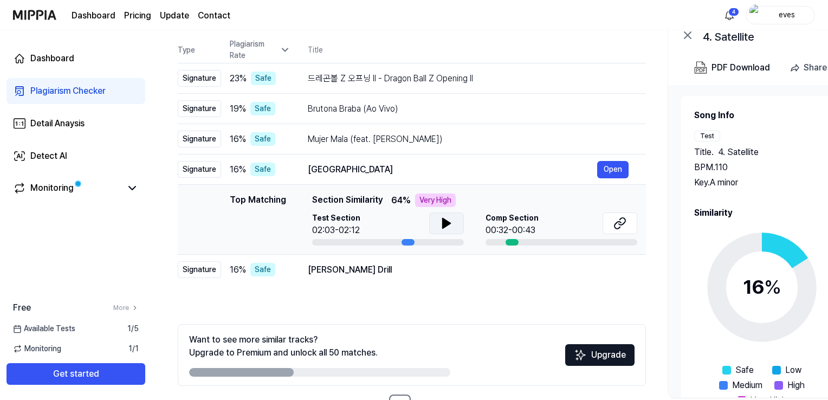
click at [453, 226] on button at bounding box center [446, 223] width 35 height 22
click at [613, 227] on icon at bounding box center [619, 223] width 13 height 13
click at [334, 273] on div "[PERSON_NAME] Drill" at bounding box center [452, 269] width 289 height 13
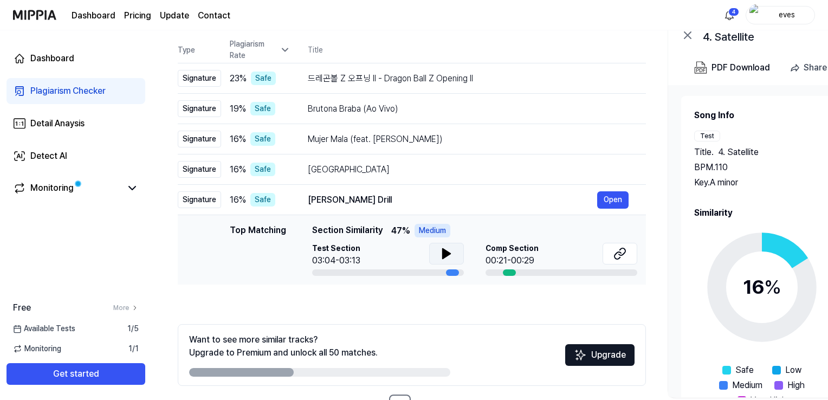
click at [445, 256] on icon at bounding box center [447, 254] width 8 height 10
click at [445, 256] on icon at bounding box center [446, 253] width 13 height 13
click at [615, 259] on icon at bounding box center [619, 253] width 13 height 13
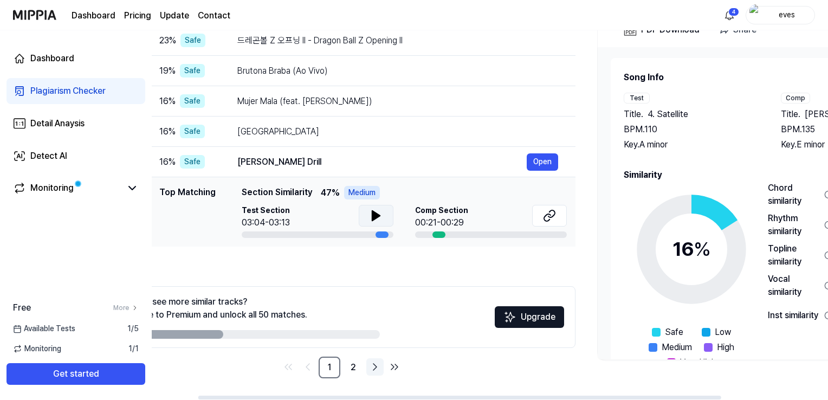
scroll to position [0, 0]
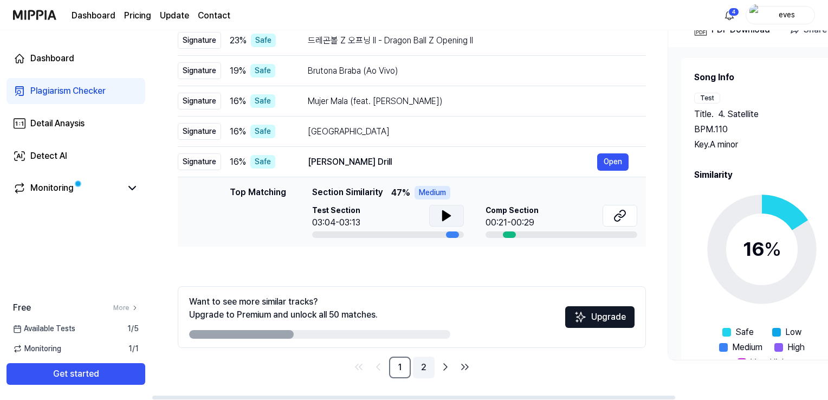
click at [421, 367] on link "2" at bounding box center [424, 367] width 22 height 22
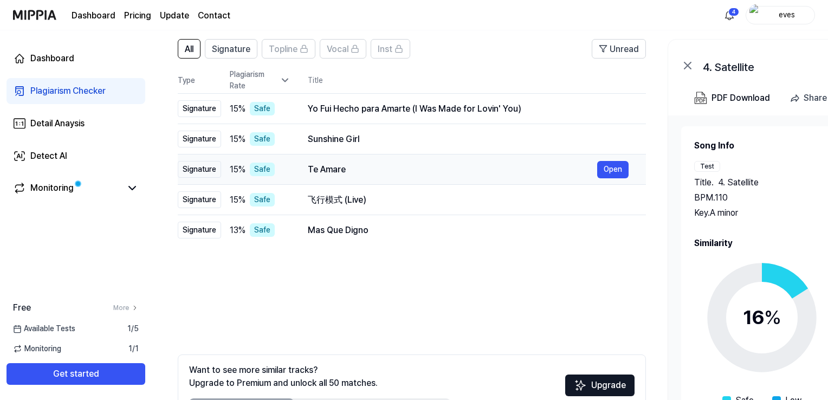
scroll to position [38, 0]
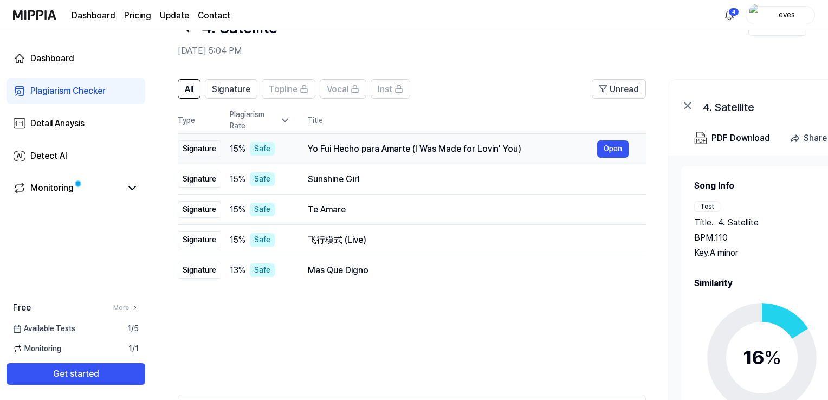
click at [391, 151] on div "Yo Fui Hecho para Amarte (I Was Made for Lovin' You)" at bounding box center [452, 148] width 289 height 13
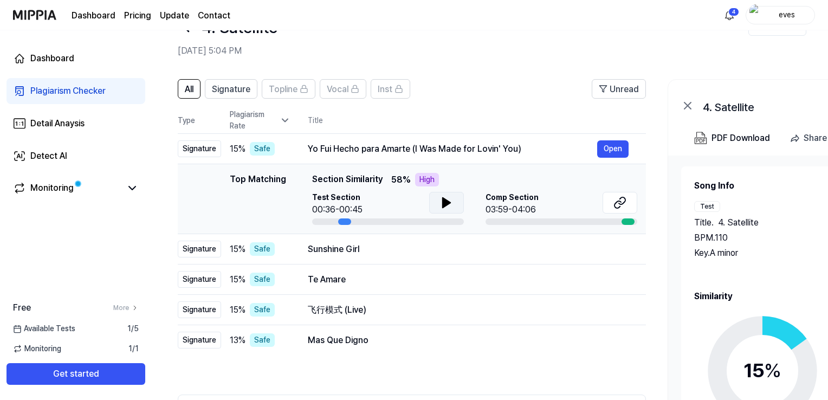
click at [451, 205] on icon at bounding box center [446, 202] width 13 height 13
click at [454, 205] on button at bounding box center [446, 203] width 35 height 22
click at [627, 199] on button at bounding box center [619, 203] width 35 height 22
click at [460, 206] on button at bounding box center [446, 203] width 35 height 22
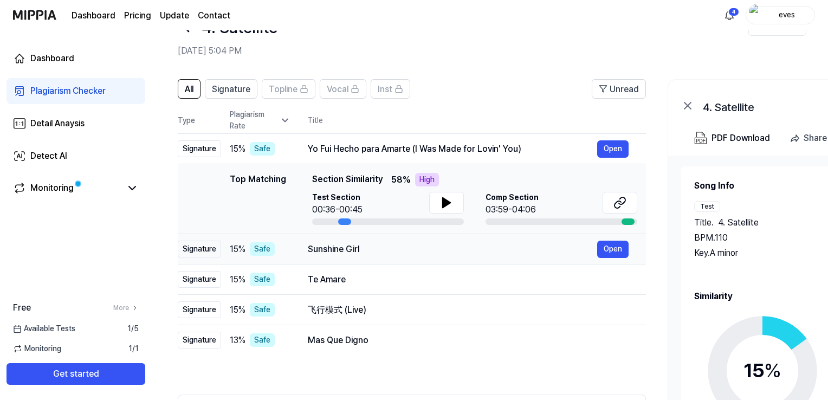
click at [390, 255] on div "Sunshine Girl Open" at bounding box center [468, 249] width 321 height 17
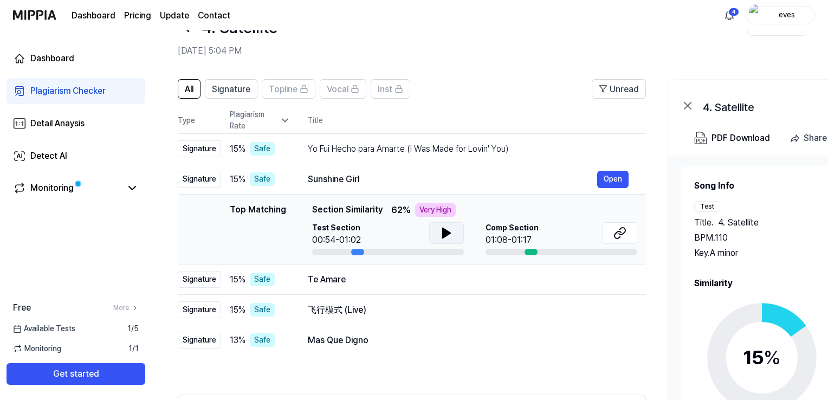
click at [451, 231] on icon at bounding box center [446, 232] width 13 height 13
click at [452, 231] on icon at bounding box center [446, 232] width 13 height 13
click at [626, 241] on button at bounding box center [619, 233] width 35 height 22
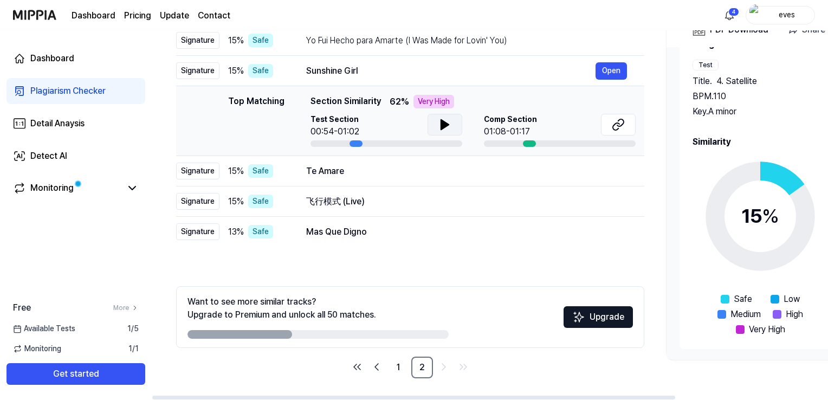
scroll to position [0, 0]
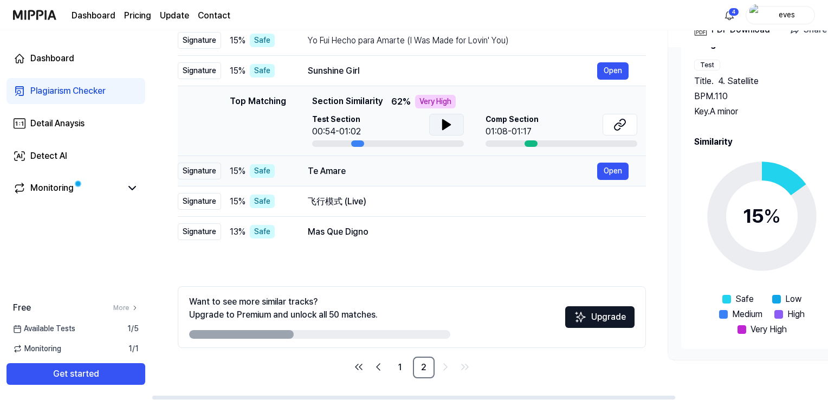
click at [463, 168] on div "Te Amare" at bounding box center [452, 171] width 289 height 13
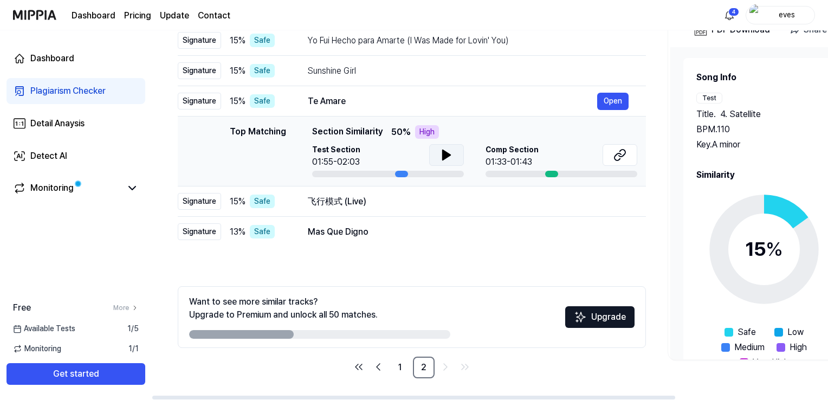
click at [444, 157] on icon at bounding box center [447, 155] width 8 height 10
click at [444, 154] on icon at bounding box center [444, 155] width 2 height 9
click at [621, 159] on icon at bounding box center [619, 154] width 13 height 13
click at [360, 212] on td "飞行模式 (Live) Open" at bounding box center [467, 201] width 355 height 30
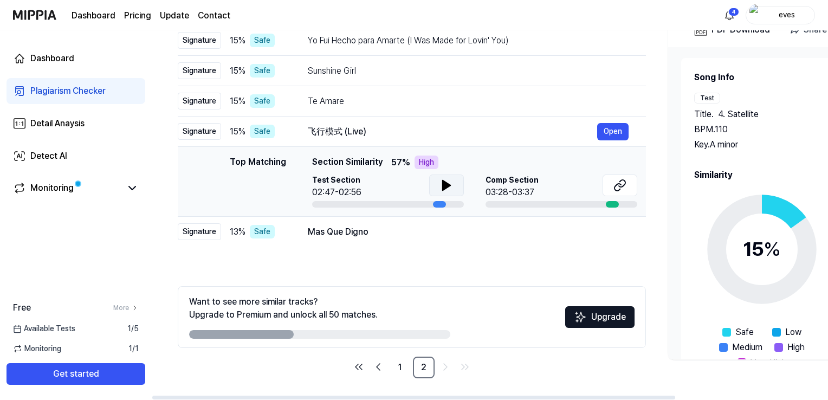
click at [435, 183] on button at bounding box center [446, 185] width 35 height 22
click at [619, 180] on icon at bounding box center [619, 185] width 13 height 13
click at [355, 240] on td "Mas Que Digno Open" at bounding box center [467, 232] width 355 height 30
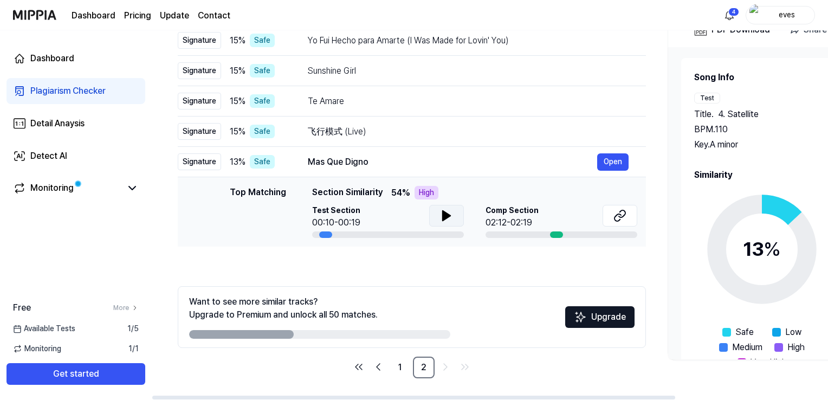
click at [451, 219] on icon at bounding box center [446, 215] width 13 height 13
click at [613, 215] on icon at bounding box center [619, 215] width 13 height 13
click at [448, 212] on icon at bounding box center [448, 215] width 2 height 9
click at [33, 11] on img at bounding box center [34, 15] width 43 height 30
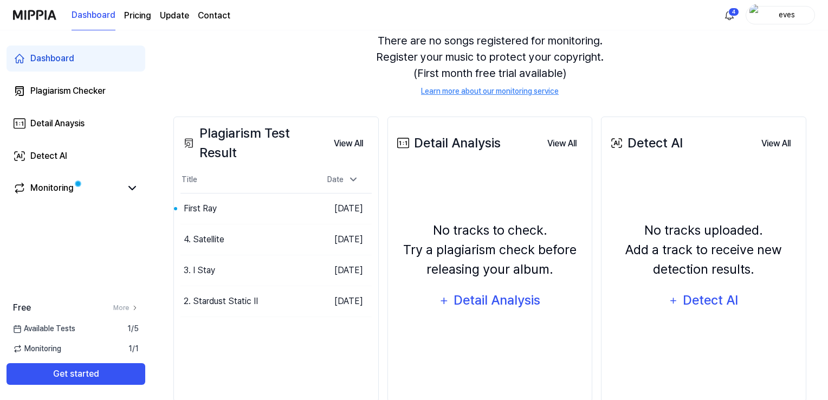
scroll to position [108, 0]
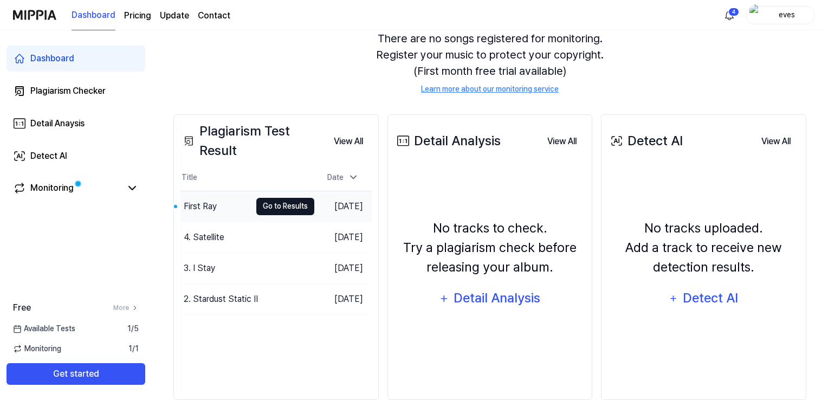
click at [256, 207] on button "Go to Results" at bounding box center [285, 206] width 58 height 17
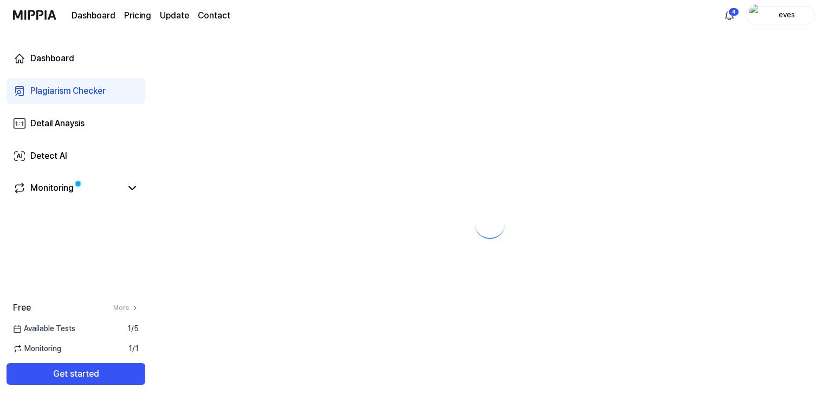
scroll to position [0, 0]
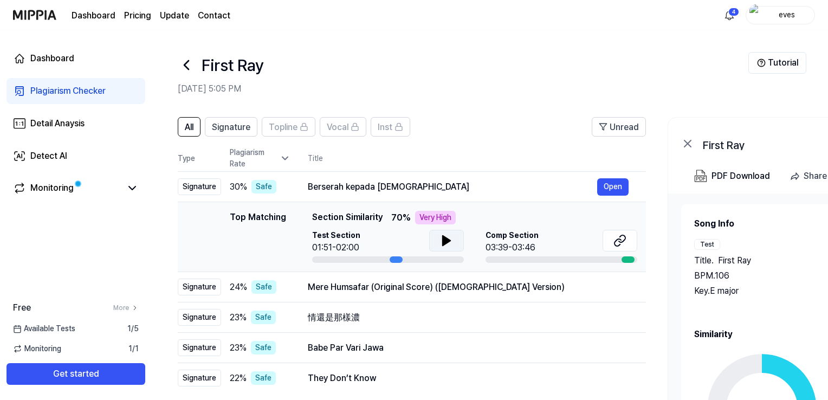
click at [440, 239] on icon at bounding box center [446, 240] width 13 height 13
click at [624, 237] on icon at bounding box center [619, 240] width 13 height 13
click at [375, 295] on td "Mere Humsafar (Original Score) ([DEMOGRAPHIC_DATA] Version) Open" at bounding box center [467, 287] width 355 height 30
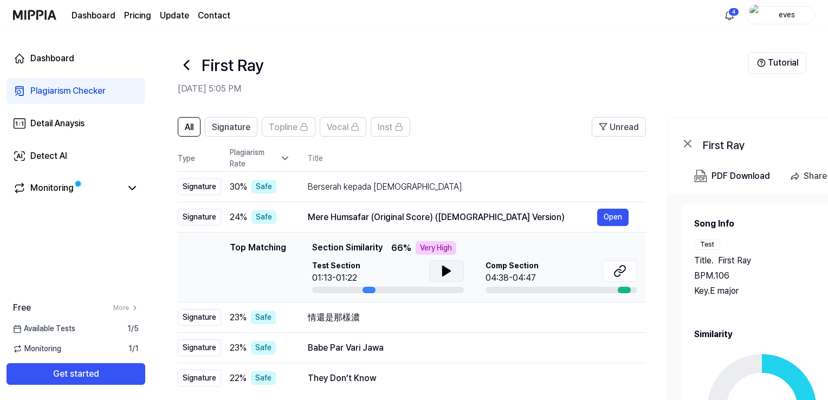
click at [440, 263] on button at bounding box center [446, 271] width 35 height 22
click at [383, 209] on div "Mere Humsafar (Original Score) ([DEMOGRAPHIC_DATA] Version) Open" at bounding box center [468, 217] width 321 height 17
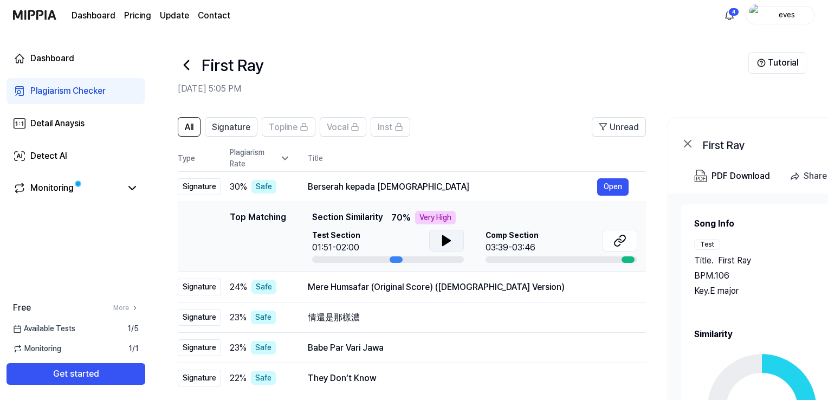
click at [443, 238] on icon at bounding box center [447, 241] width 8 height 10
click at [443, 238] on icon at bounding box center [444, 240] width 2 height 9
click at [623, 241] on icon at bounding box center [622, 238] width 7 height 7
click at [358, 292] on div "Mere Humsafar (Original Score) ([DEMOGRAPHIC_DATA] Version)" at bounding box center [452, 287] width 289 height 13
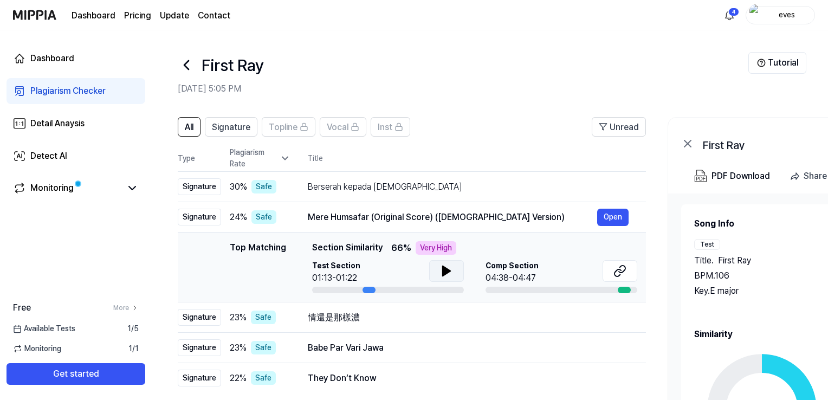
click at [436, 276] on button at bounding box center [446, 271] width 35 height 22
click at [452, 265] on button at bounding box center [446, 271] width 35 height 22
click at [612, 271] on button at bounding box center [619, 271] width 35 height 22
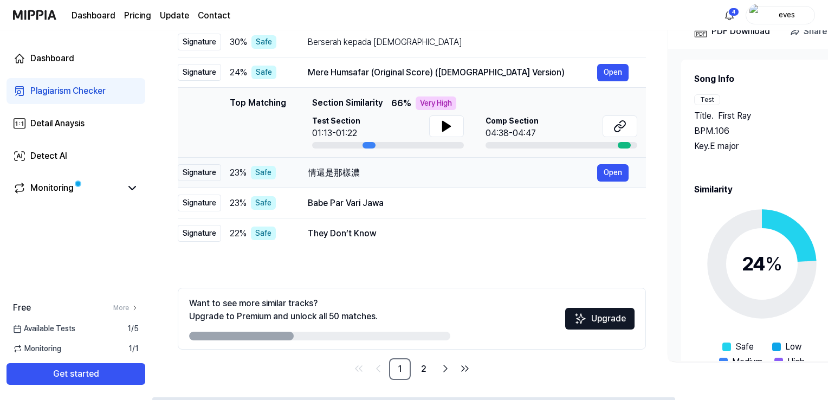
scroll to position [146, 0]
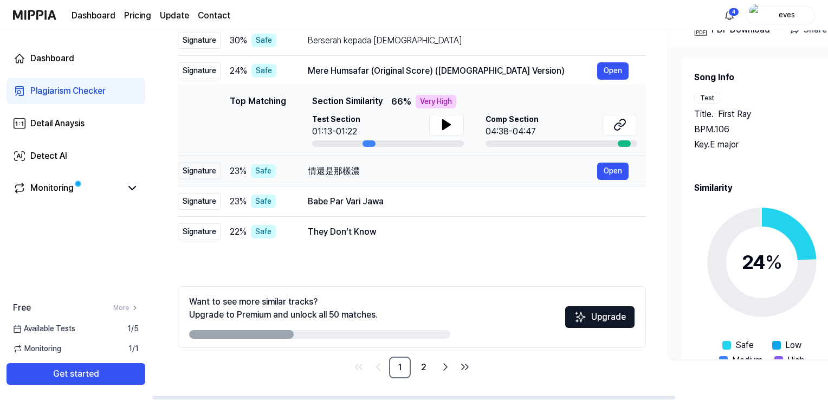
click at [360, 165] on div "情還是那樣濃" at bounding box center [452, 171] width 289 height 13
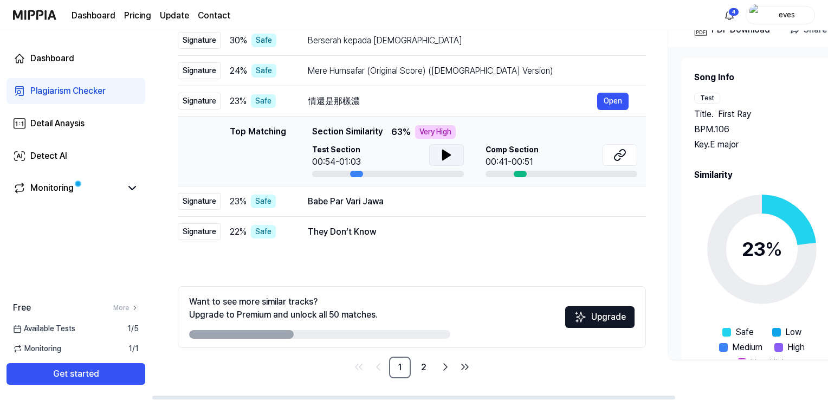
click at [454, 162] on button at bounding box center [446, 155] width 35 height 22
click at [454, 158] on button at bounding box center [446, 155] width 35 height 22
click at [626, 154] on button at bounding box center [619, 155] width 35 height 22
click at [375, 200] on div "Babe Par Vari Jawa" at bounding box center [452, 201] width 289 height 13
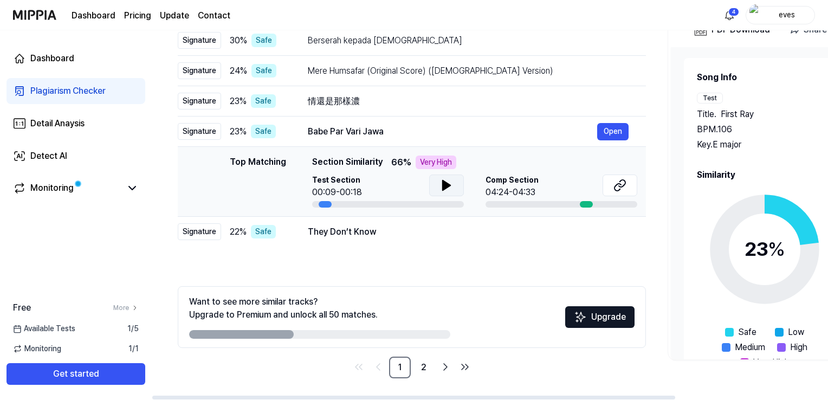
click at [437, 188] on button at bounding box center [446, 185] width 35 height 22
click at [616, 186] on icon at bounding box center [619, 185] width 13 height 13
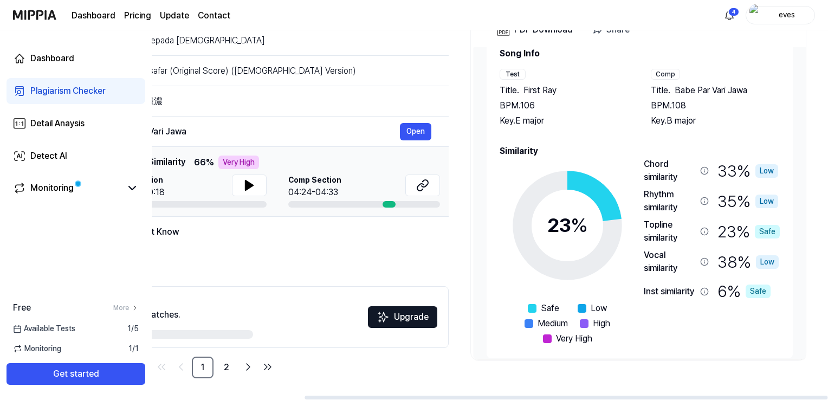
scroll to position [33, 0]
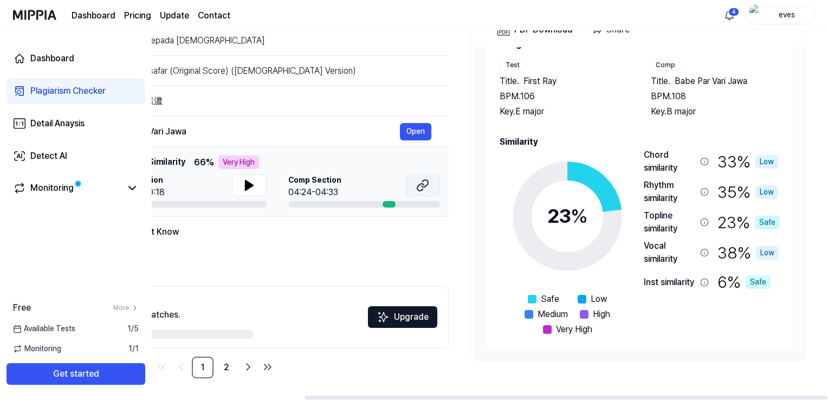
click at [420, 191] on icon at bounding box center [420, 187] width 7 height 7
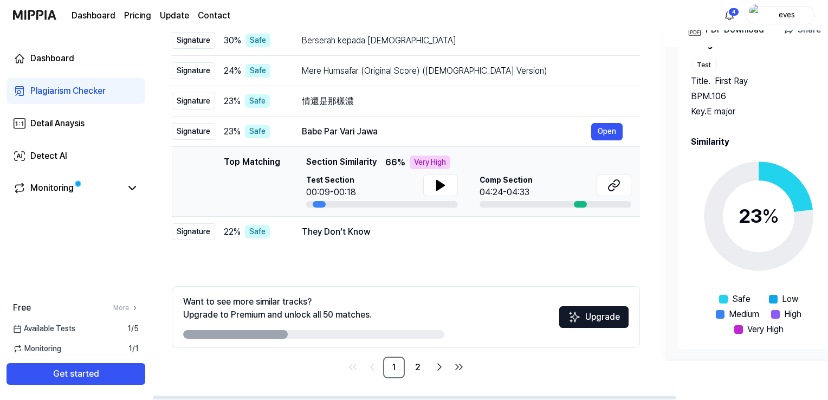
scroll to position [0, 0]
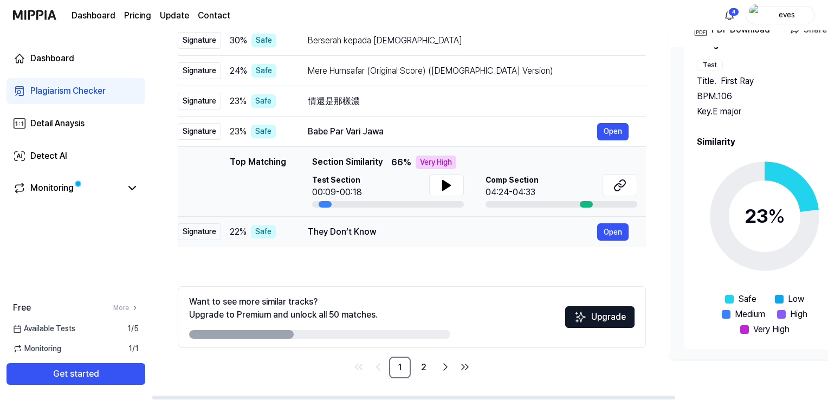
click at [325, 235] on div "They Don’t Know" at bounding box center [452, 231] width 289 height 13
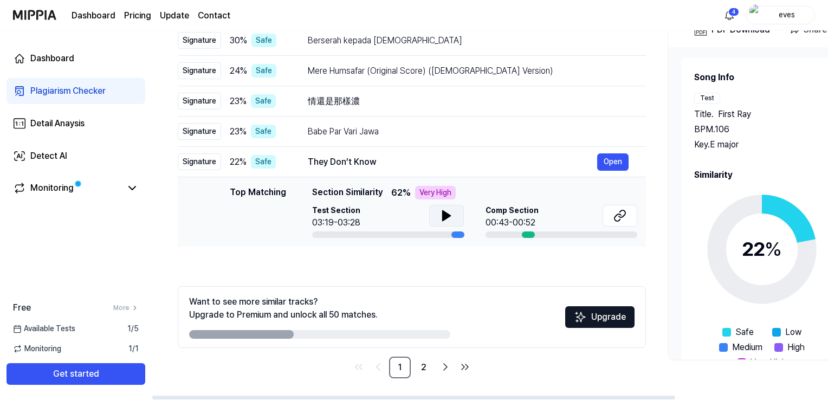
click at [436, 206] on button at bounding box center [446, 216] width 35 height 22
click at [448, 217] on icon at bounding box center [448, 215] width 2 height 9
click at [609, 222] on button at bounding box center [619, 216] width 35 height 22
click at [424, 367] on link "2" at bounding box center [424, 367] width 22 height 22
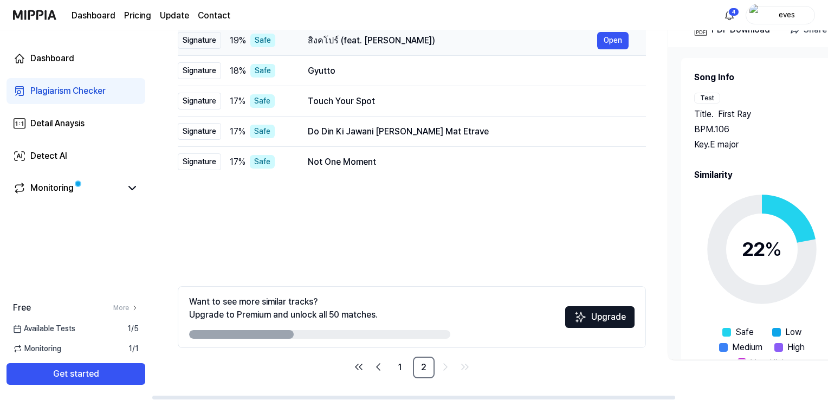
click at [347, 37] on div "สิงคโปร์ (feat. [PERSON_NAME])" at bounding box center [452, 40] width 289 height 13
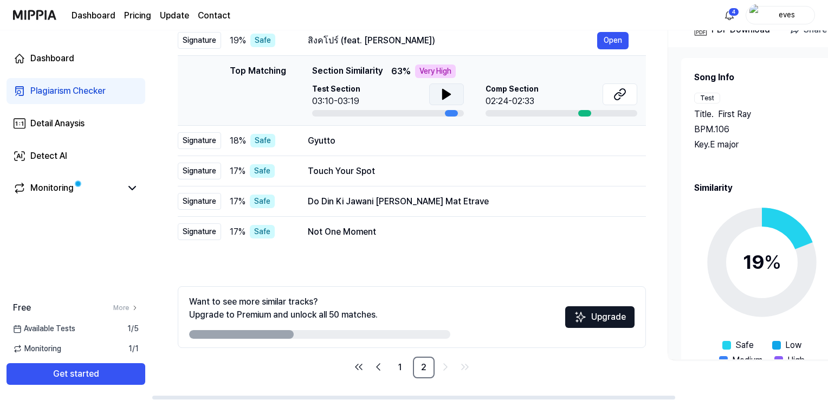
click at [438, 99] on button at bounding box center [446, 94] width 35 height 22
click at [446, 89] on icon at bounding box center [446, 94] width 13 height 13
click at [609, 92] on button at bounding box center [619, 94] width 35 height 22
click at [366, 146] on div "Gyutto" at bounding box center [452, 140] width 289 height 13
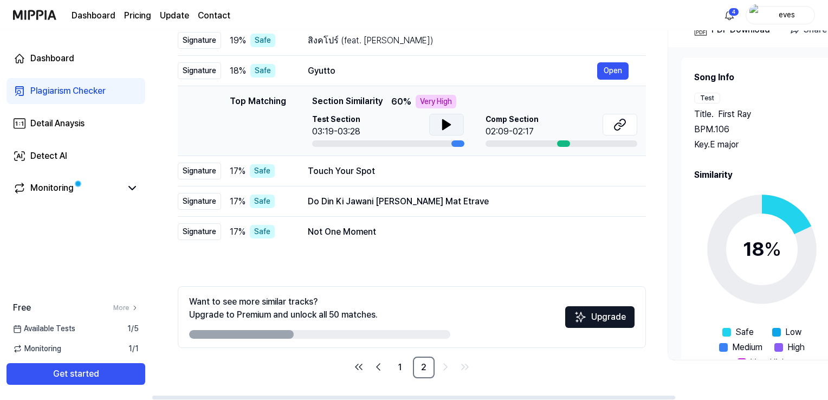
click at [457, 124] on button at bounding box center [446, 125] width 35 height 22
click at [628, 122] on button at bounding box center [619, 125] width 35 height 22
click at [343, 173] on div "Touch Your Spot" at bounding box center [452, 171] width 289 height 13
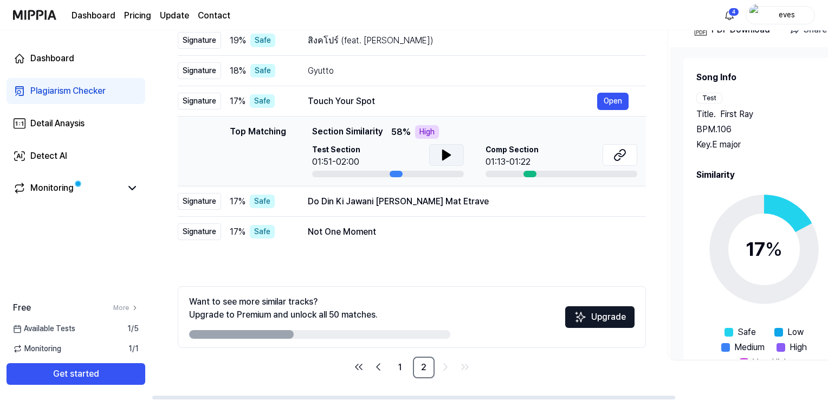
click at [448, 154] on icon at bounding box center [447, 155] width 8 height 10
click at [448, 154] on icon at bounding box center [448, 155] width 2 height 9
click at [615, 161] on button at bounding box center [619, 155] width 35 height 22
click at [434, 159] on button at bounding box center [446, 155] width 35 height 22
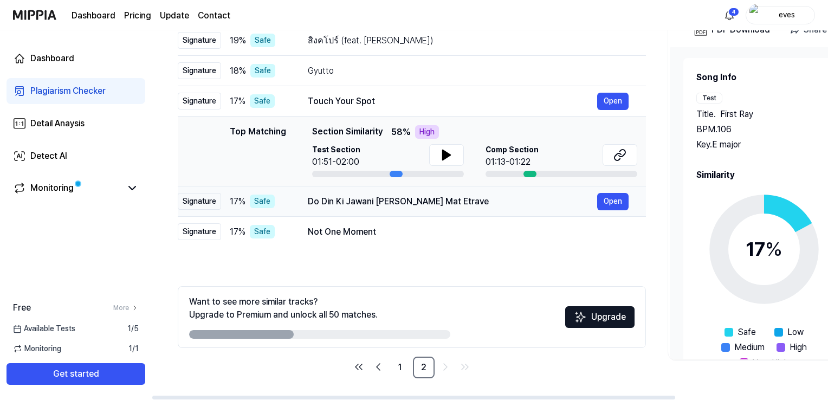
click at [332, 209] on div "Do Din Ki Jawani [PERSON_NAME] Mat Etrave Open" at bounding box center [468, 201] width 321 height 17
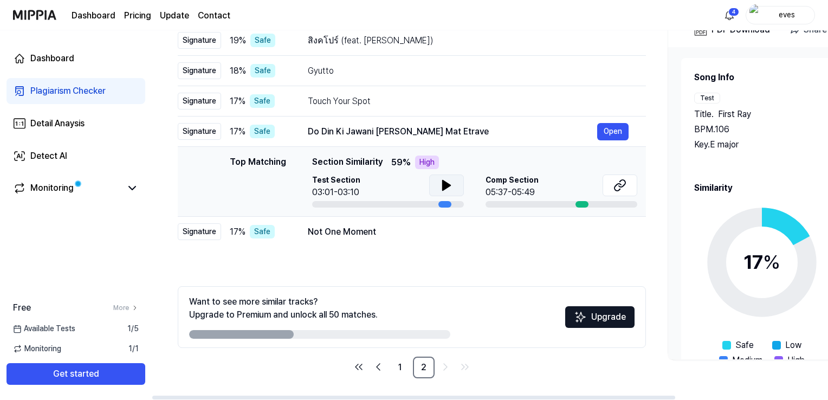
click at [445, 180] on icon at bounding box center [446, 185] width 13 height 13
click at [445, 179] on icon at bounding box center [446, 185] width 13 height 13
click at [616, 180] on icon at bounding box center [619, 185] width 13 height 13
click at [354, 227] on div "Not One Moment" at bounding box center [452, 231] width 289 height 13
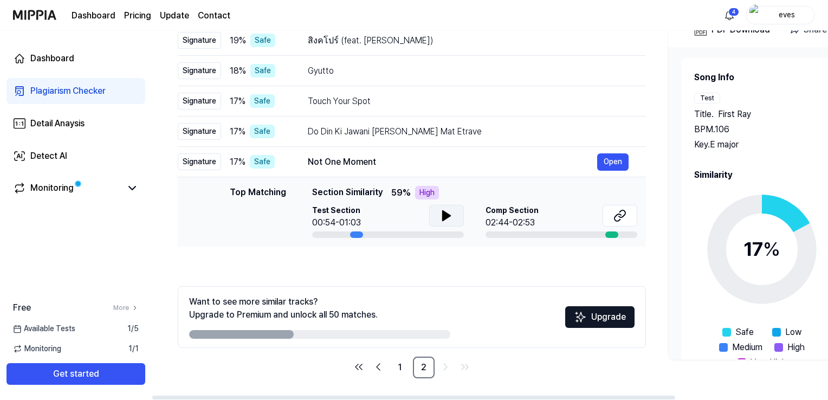
click at [438, 213] on button at bounding box center [446, 216] width 35 height 22
click at [443, 215] on icon at bounding box center [444, 215] width 2 height 9
click at [624, 224] on button at bounding box center [619, 216] width 35 height 22
click at [32, 16] on img at bounding box center [34, 15] width 43 height 30
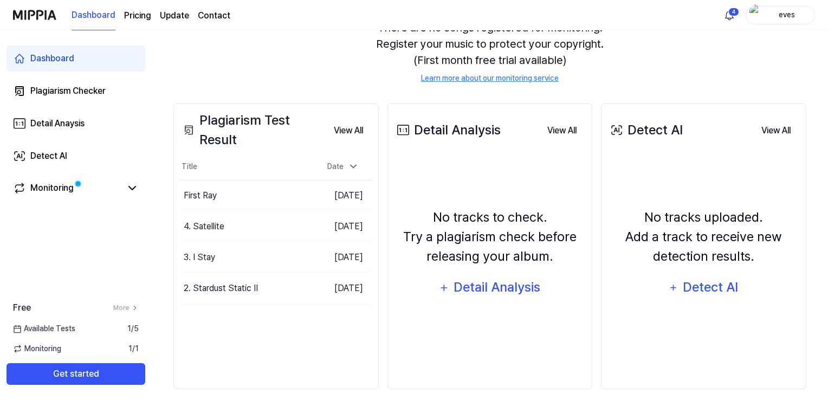
scroll to position [130, 0]
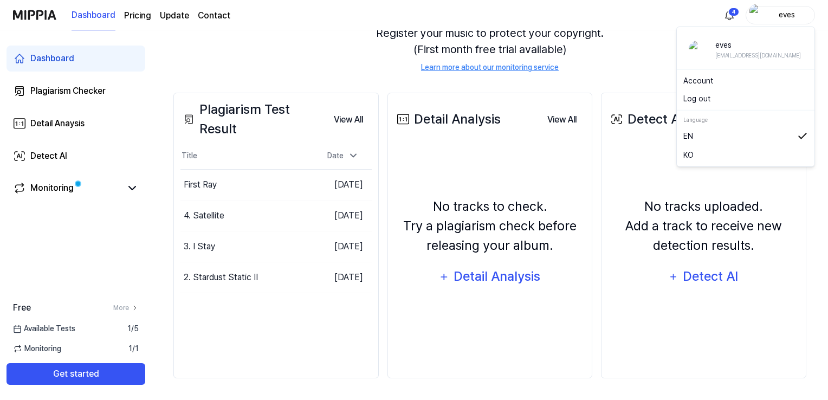
click at [776, 15] on div "eves" at bounding box center [786, 15] width 42 height 12
click at [602, 35] on div "There are no songs registered for monitoring. Register your music to protect yo…" at bounding box center [489, 41] width 633 height 90
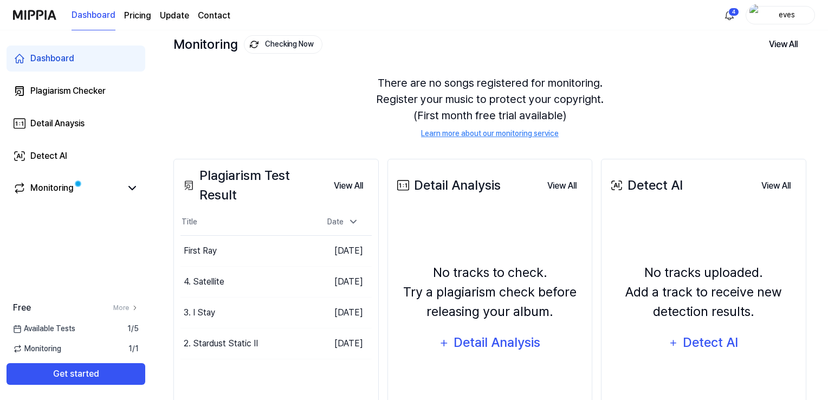
scroll to position [0, 0]
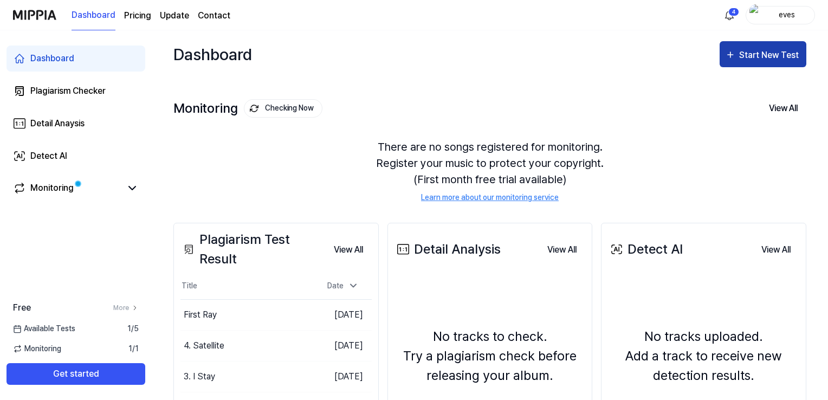
click at [738, 54] on div "Start New Test" at bounding box center [763, 55] width 76 height 14
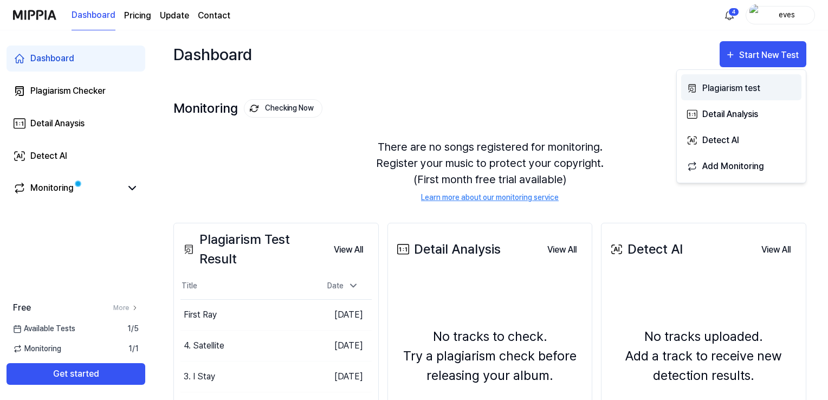
click at [719, 83] on div "Plagiarism test" at bounding box center [749, 88] width 94 height 14
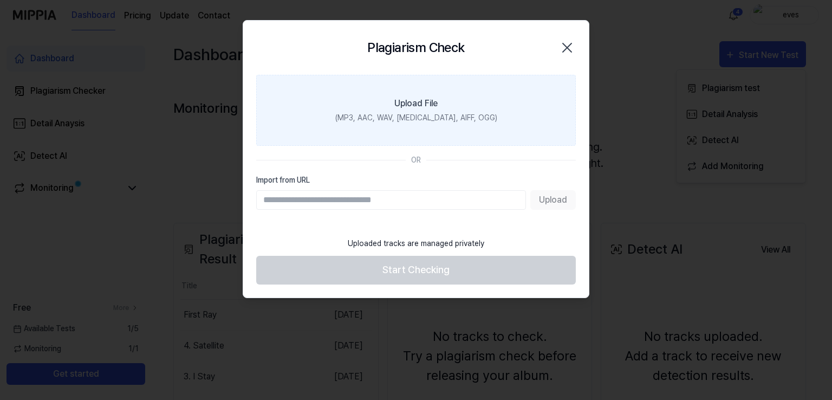
click at [459, 101] on label "Upload File (MP3, AAC, WAV, [MEDICAL_DATA], AIFF, OGG)" at bounding box center [416, 110] width 320 height 71
click at [0, 0] on input "Upload File (MP3, AAC, WAV, [MEDICAL_DATA], AIFF, OGG)" at bounding box center [0, 0] width 0 height 0
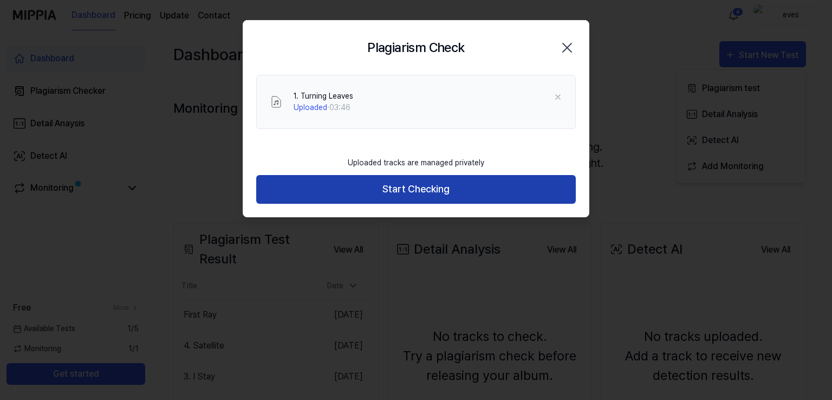
click at [386, 183] on button "Start Checking" at bounding box center [416, 189] width 320 height 29
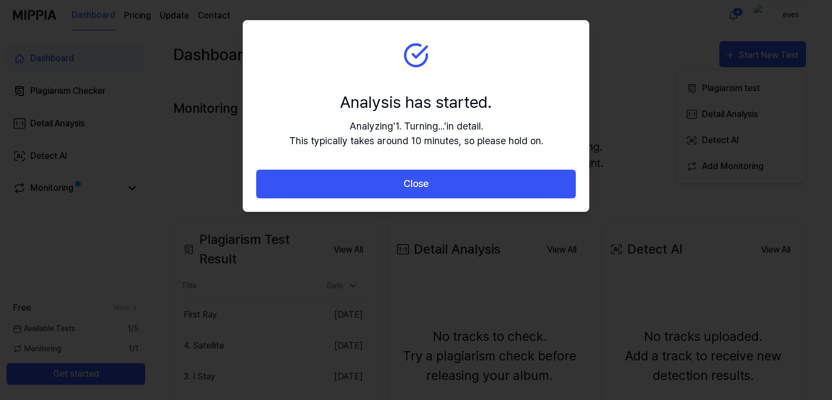
click at [386, 183] on button "Close" at bounding box center [416, 184] width 320 height 29
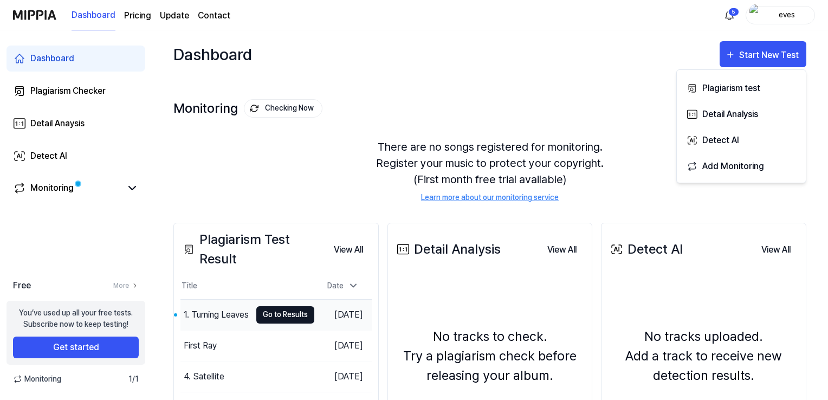
click at [256, 311] on button "Go to Results" at bounding box center [285, 314] width 58 height 17
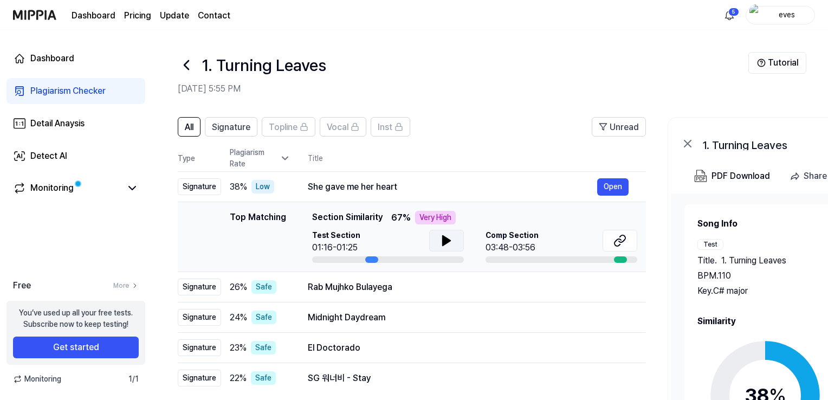
click at [440, 238] on icon at bounding box center [446, 240] width 13 height 13
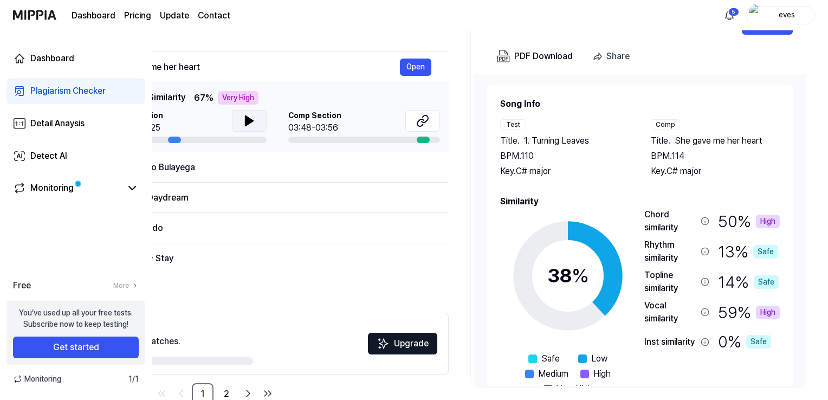
scroll to position [146, 0]
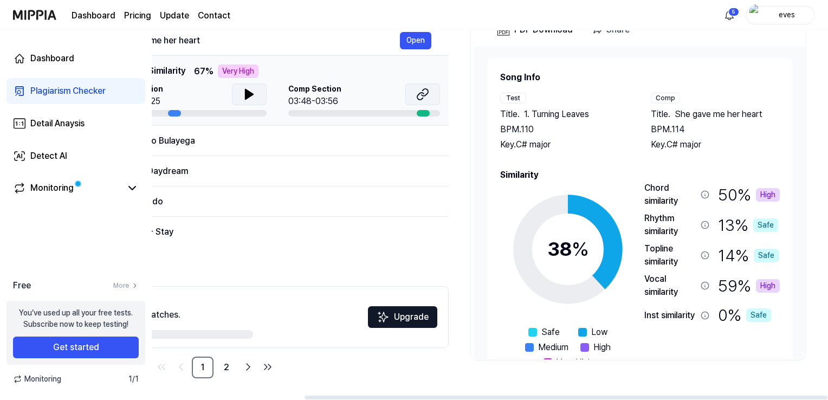
click at [420, 88] on icon at bounding box center [422, 94] width 13 height 13
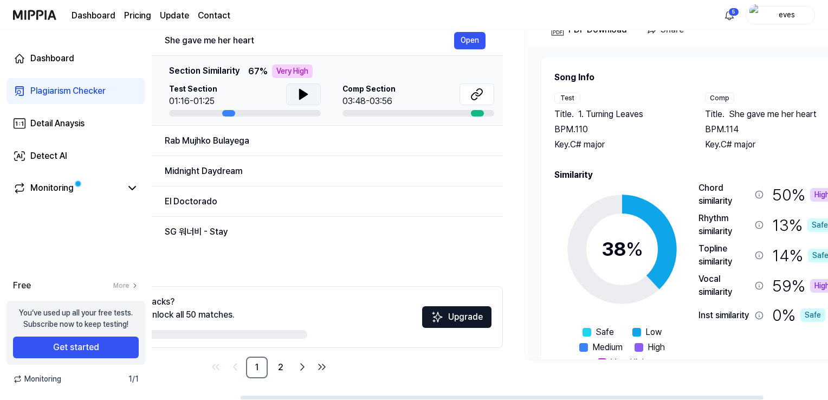
scroll to position [0, 0]
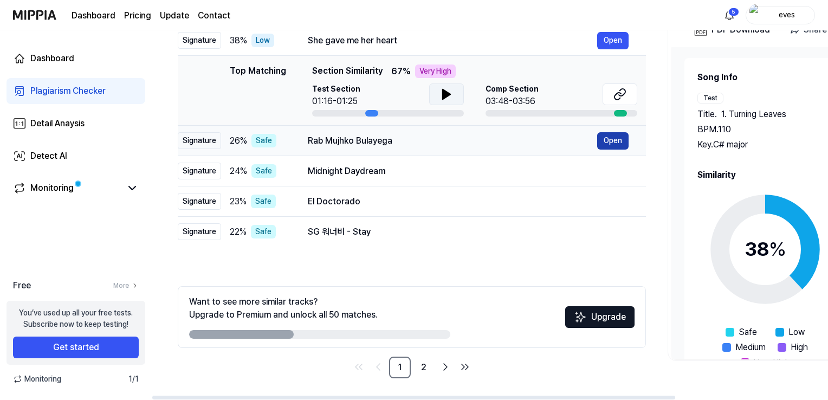
click at [602, 146] on button "Open" at bounding box center [612, 140] width 31 height 17
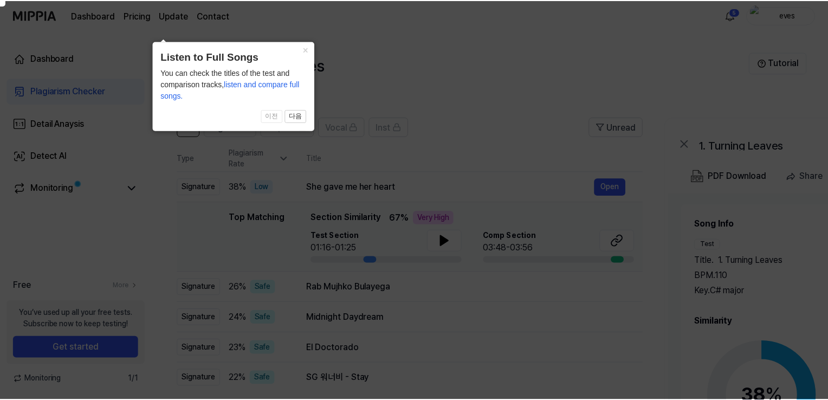
scroll to position [146, 0]
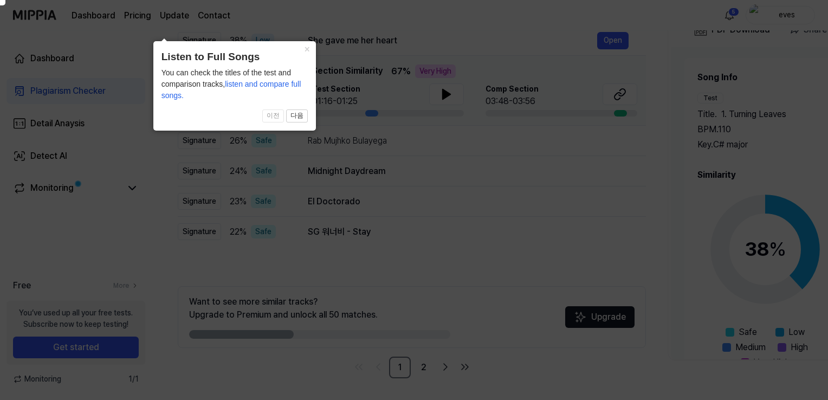
click at [303, 57] on header "Listen to Full Songs" at bounding box center [234, 57] width 146 height 16
click at [301, 46] on button "×" at bounding box center [306, 48] width 17 height 15
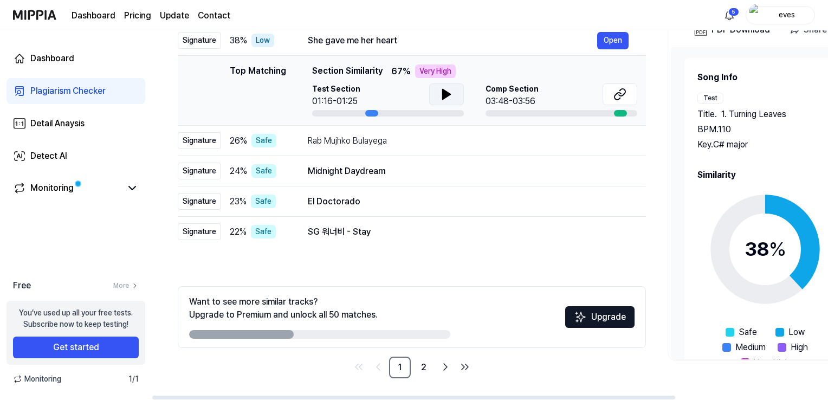
click at [446, 92] on icon at bounding box center [447, 94] width 8 height 10
click at [446, 92] on icon at bounding box center [446, 94] width 13 height 13
click at [622, 92] on icon at bounding box center [619, 94] width 13 height 13
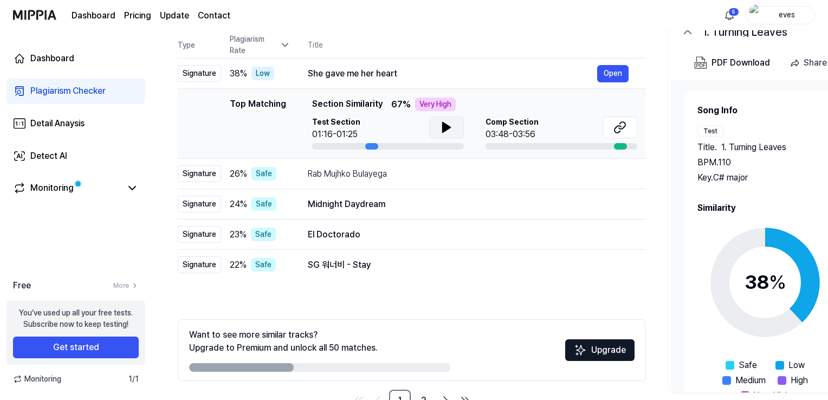
scroll to position [92, 0]
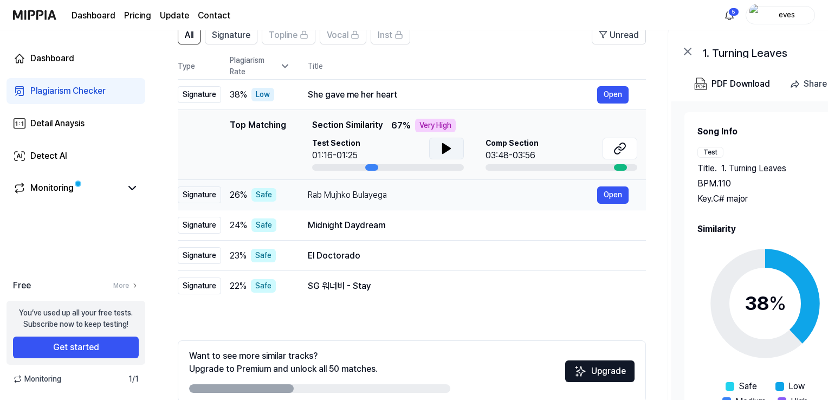
click at [343, 205] on td "[PERSON_NAME] Bulayega Open" at bounding box center [467, 195] width 355 height 30
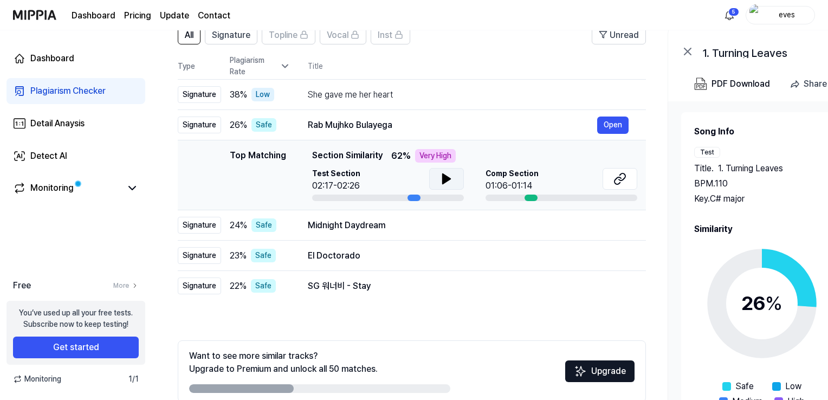
click at [446, 172] on icon at bounding box center [446, 178] width 13 height 13
click at [608, 178] on button at bounding box center [619, 179] width 35 height 22
click at [373, 222] on div "Midnight Daydream" at bounding box center [452, 225] width 289 height 13
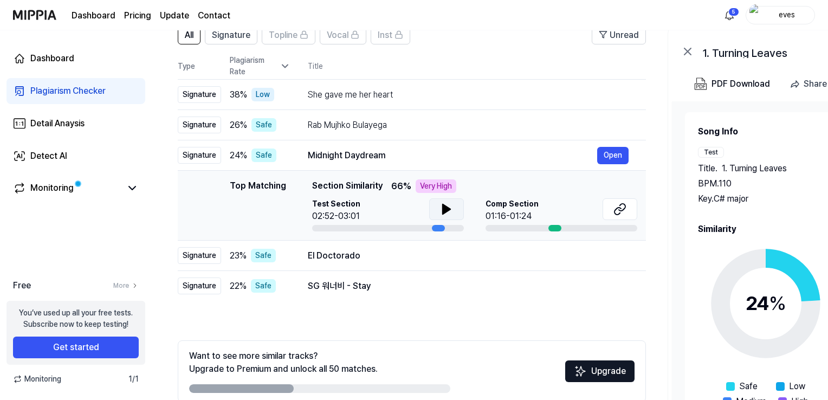
click at [444, 207] on icon at bounding box center [447, 209] width 8 height 10
click at [444, 207] on icon at bounding box center [444, 209] width 2 height 9
click at [622, 211] on icon at bounding box center [622, 207] width 7 height 7
click at [356, 250] on div "El Doctorado" at bounding box center [452, 255] width 289 height 13
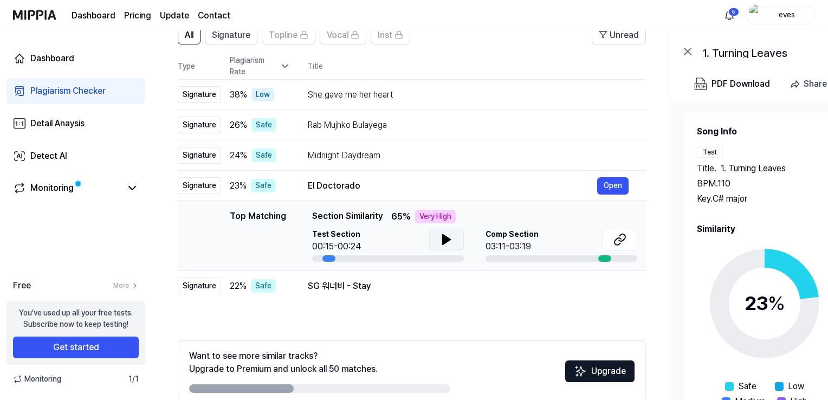
click at [449, 243] on icon at bounding box center [446, 239] width 13 height 13
click at [449, 243] on icon at bounding box center [448, 239] width 2 height 9
click at [612, 239] on button at bounding box center [619, 240] width 35 height 22
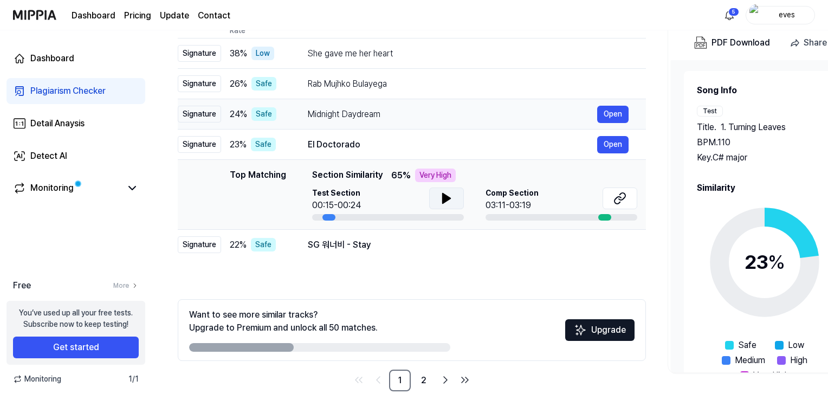
scroll to position [146, 0]
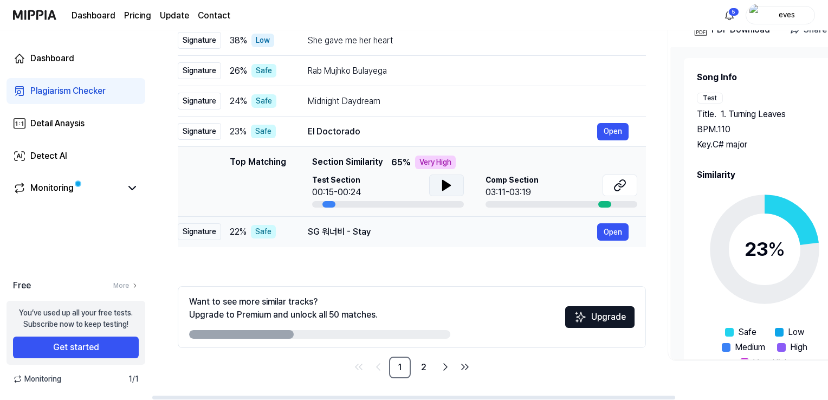
click at [356, 230] on div "SG 워너비 - Stay" at bounding box center [452, 231] width 289 height 13
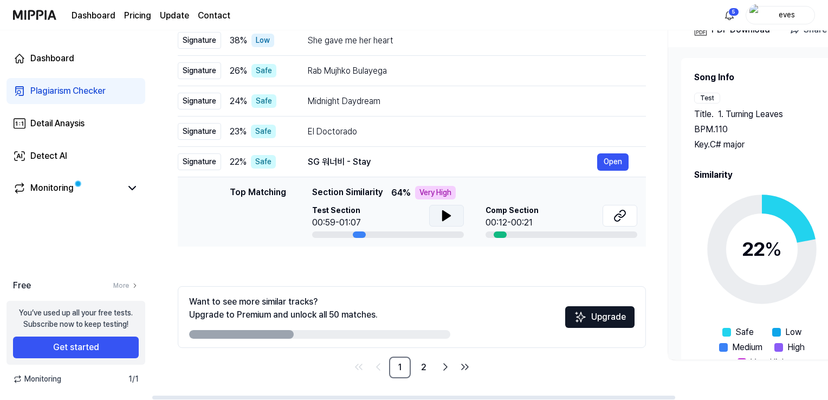
click at [446, 215] on icon at bounding box center [447, 216] width 8 height 10
click at [446, 215] on icon at bounding box center [446, 215] width 13 height 13
click at [631, 216] on button at bounding box center [619, 216] width 35 height 22
click at [430, 366] on link "2" at bounding box center [424, 367] width 22 height 22
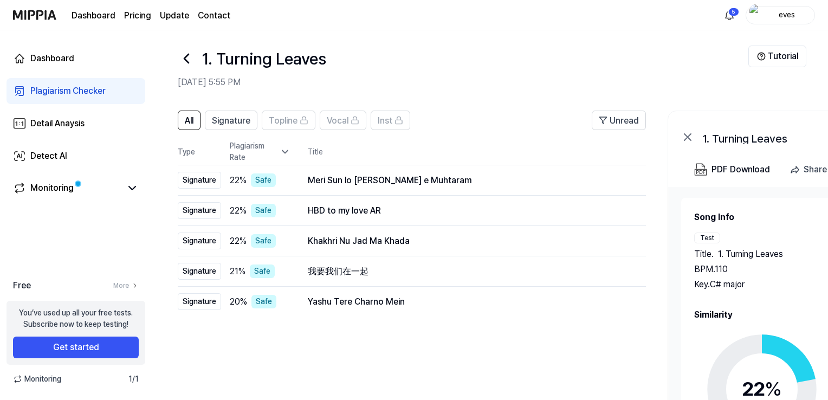
scroll to position [0, 0]
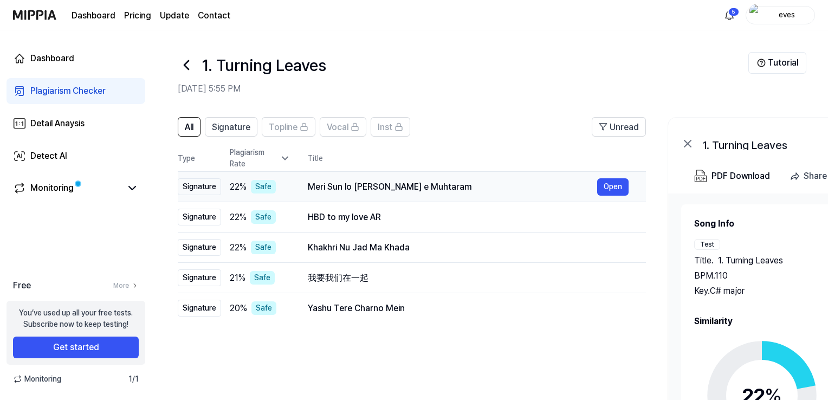
click at [321, 184] on div "Meri Sun lo [PERSON_NAME] e Muhtaram" at bounding box center [452, 186] width 289 height 13
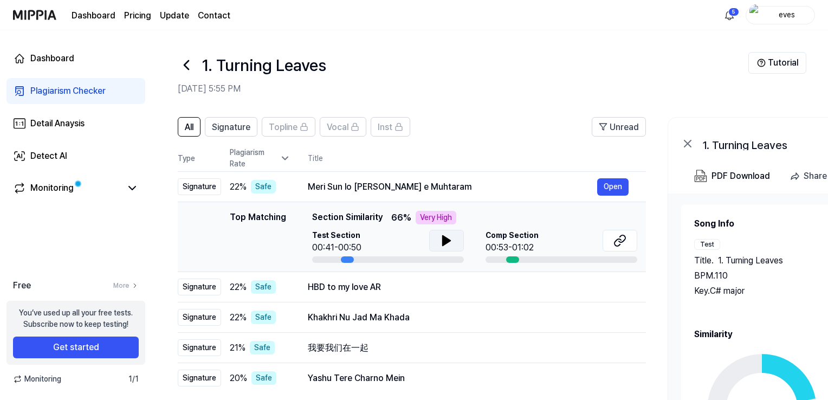
click at [451, 235] on icon at bounding box center [446, 240] width 13 height 13
click at [447, 244] on icon at bounding box center [448, 240] width 2 height 9
click at [625, 243] on icon at bounding box center [619, 240] width 13 height 13
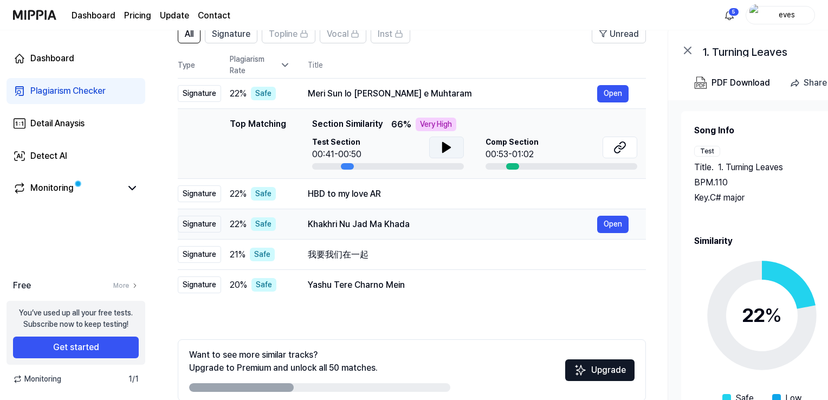
scroll to position [108, 0]
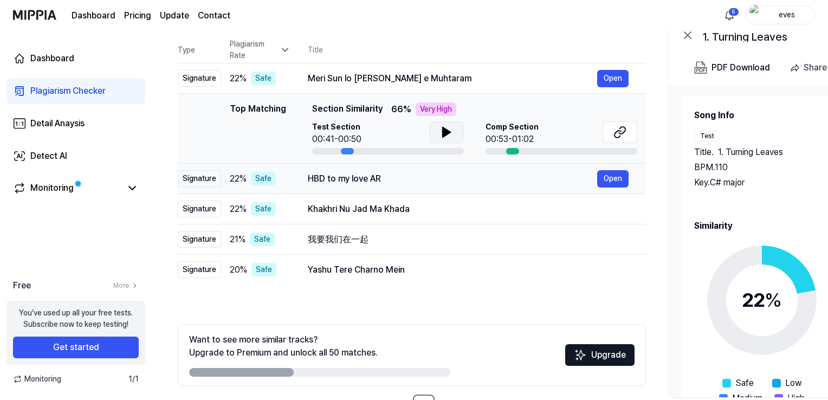
click at [382, 176] on div "HBD to my love AR" at bounding box center [452, 178] width 289 height 13
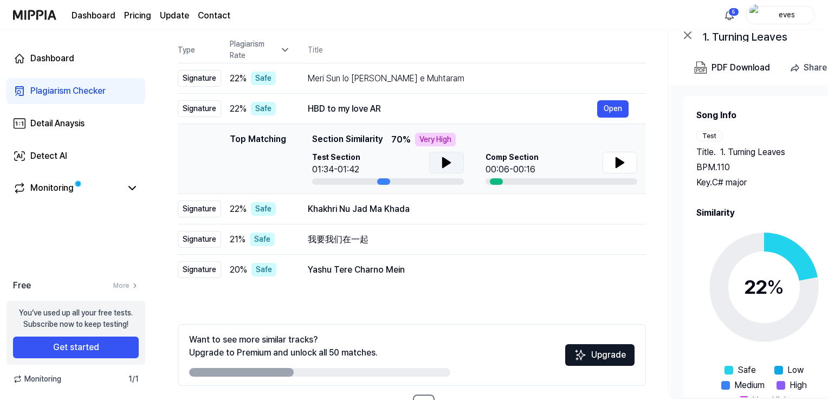
click at [452, 164] on button at bounding box center [446, 163] width 35 height 22
click at [620, 160] on icon at bounding box center [620, 163] width 8 height 10
click at [613, 160] on icon at bounding box center [619, 162] width 13 height 13
click at [334, 203] on div "Khakhri Nu Jad Ma Khada" at bounding box center [452, 209] width 289 height 13
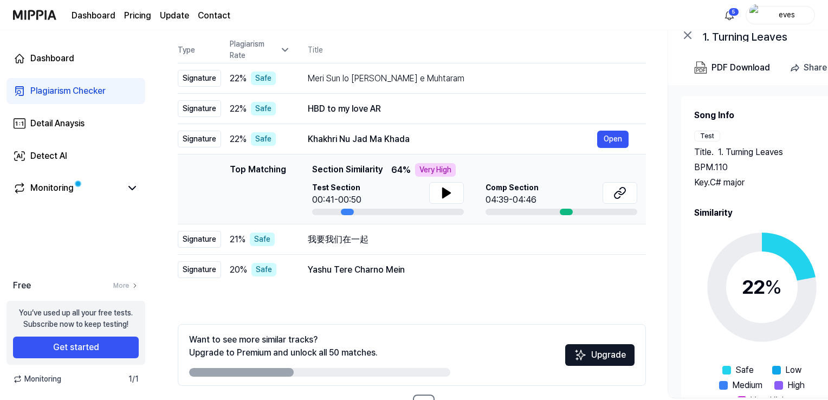
click at [443, 206] on div "Test Section 00:41-00:50" at bounding box center [388, 198] width 152 height 33
click at [443, 195] on icon at bounding box center [447, 193] width 8 height 10
click at [443, 195] on icon at bounding box center [444, 193] width 2 height 9
click at [624, 197] on icon at bounding box center [619, 192] width 13 height 13
click at [384, 244] on div "我要我们在一起" at bounding box center [452, 239] width 289 height 13
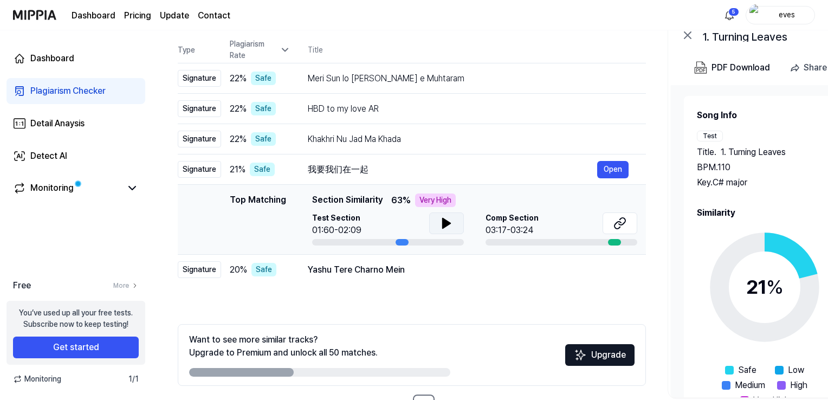
click at [459, 225] on button at bounding box center [446, 223] width 35 height 22
click at [447, 226] on icon at bounding box center [448, 223] width 2 height 9
click at [622, 221] on icon at bounding box center [619, 223] width 13 height 13
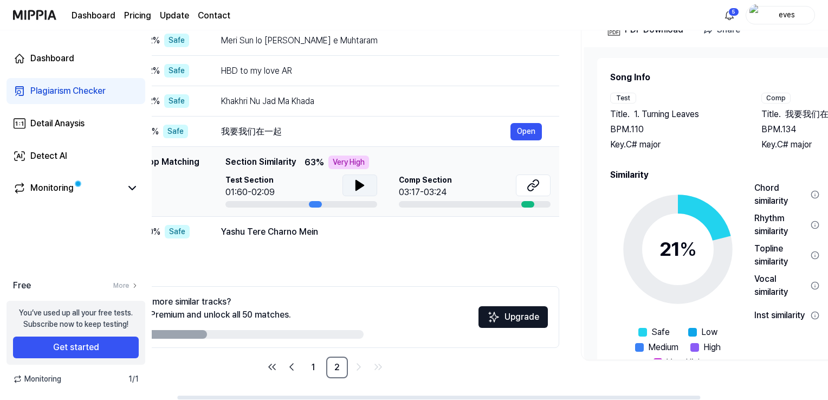
scroll to position [0, 0]
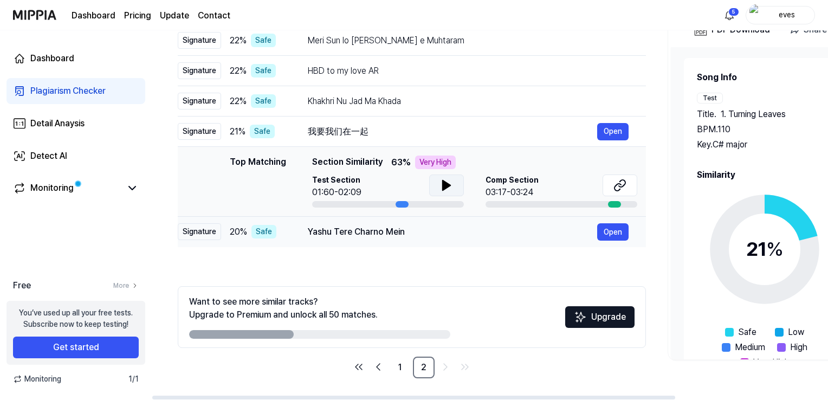
click at [371, 237] on div "Yashu Tere Charno Mein" at bounding box center [452, 231] width 289 height 13
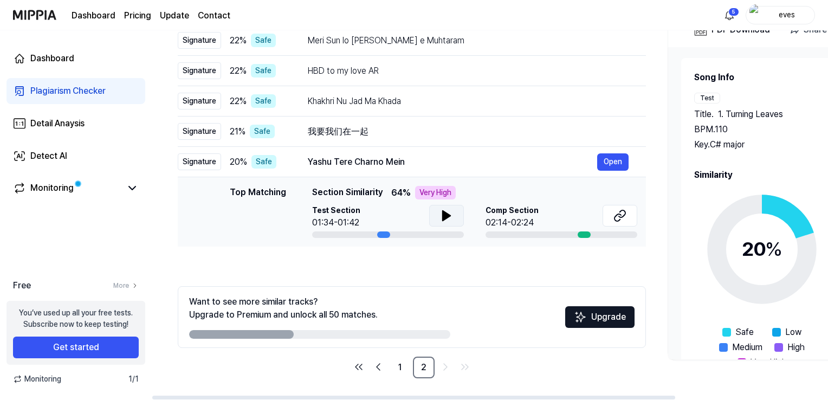
click at [445, 211] on icon at bounding box center [446, 215] width 13 height 13
click at [443, 219] on icon at bounding box center [444, 215] width 2 height 9
click at [610, 213] on button at bounding box center [619, 216] width 35 height 22
